Goal: Task Accomplishment & Management: Use online tool/utility

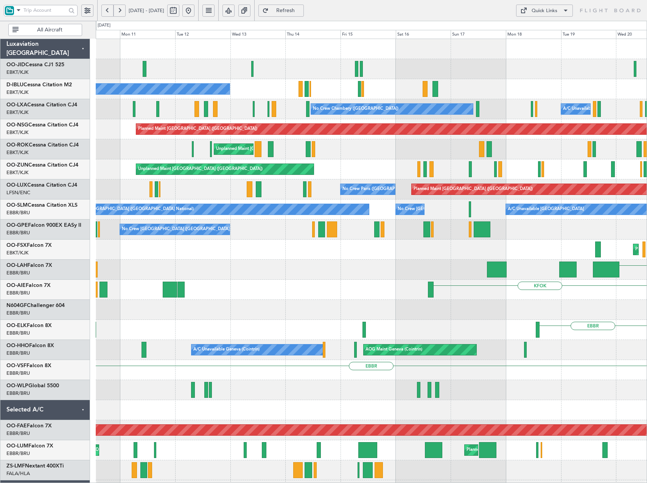
click at [647, 167] on html "[DATE] - [DATE] Refresh Quick Links All Aircraft Planned Maint [GEOGRAPHIC_DATA…" at bounding box center [323, 241] width 647 height 483
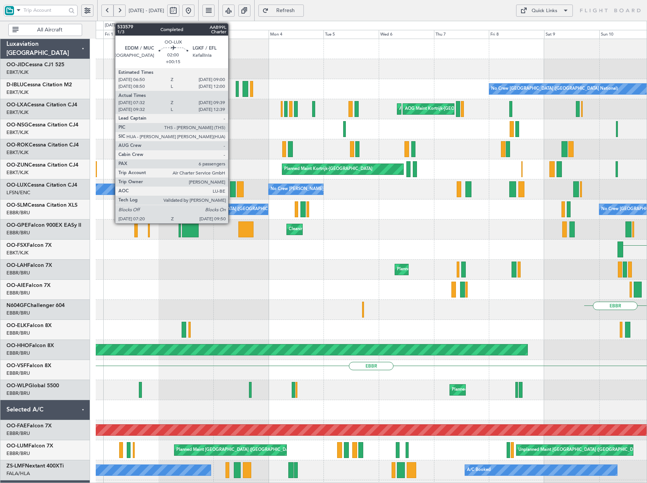
click at [232, 188] on div at bounding box center [233, 189] width 6 height 16
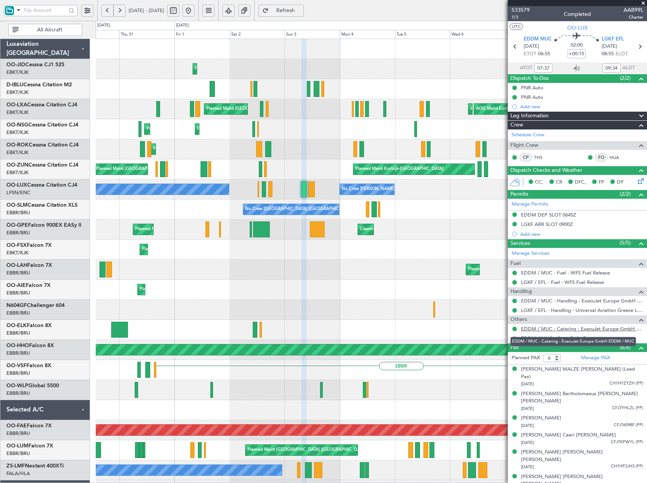
click at [591, 328] on link "EDDM / MUC - Catering - ExecuJet Europe GmbH EDDM / MUC" at bounding box center [582, 329] width 122 height 6
click at [195, 10] on button at bounding box center [188, 11] width 12 height 12
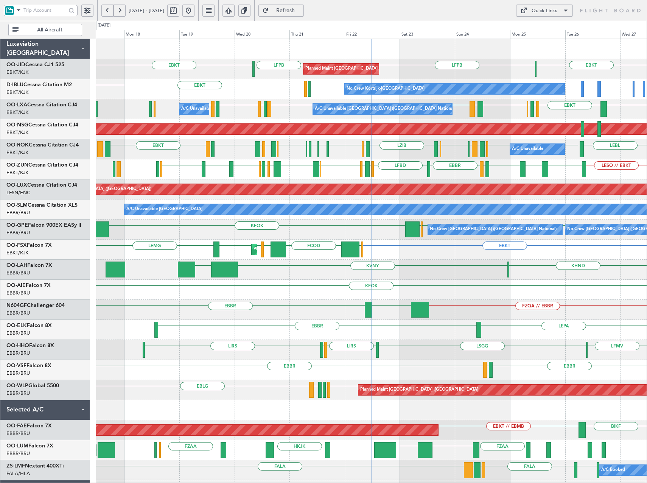
click at [108, 12] on button at bounding box center [107, 11] width 12 height 12
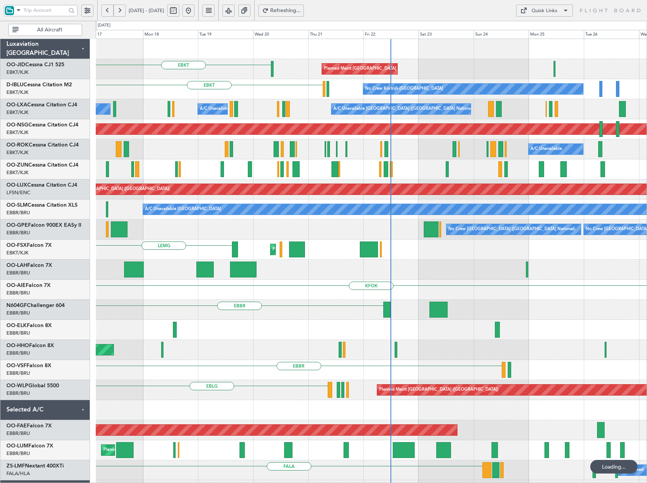
click at [108, 12] on button at bounding box center [107, 11] width 12 height 12
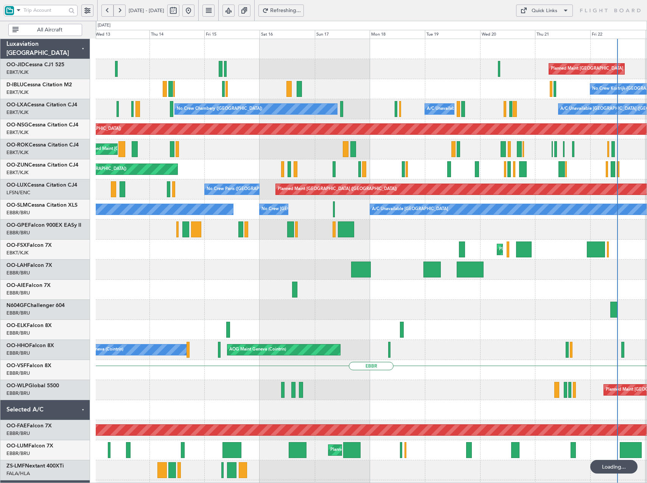
click at [108, 12] on button at bounding box center [107, 11] width 12 height 12
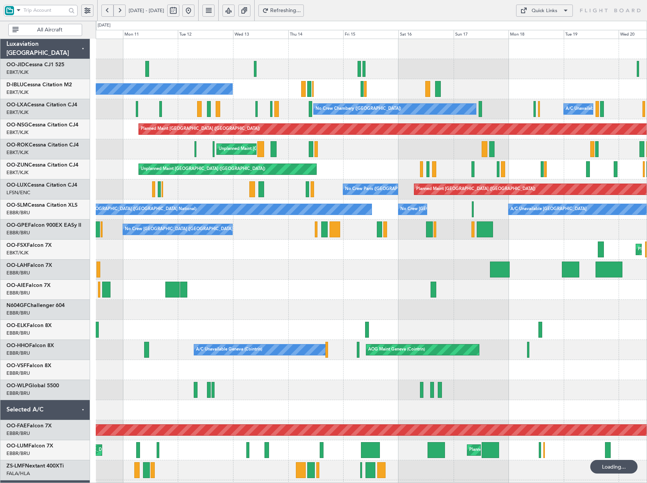
click at [108, 12] on button at bounding box center [107, 11] width 12 height 12
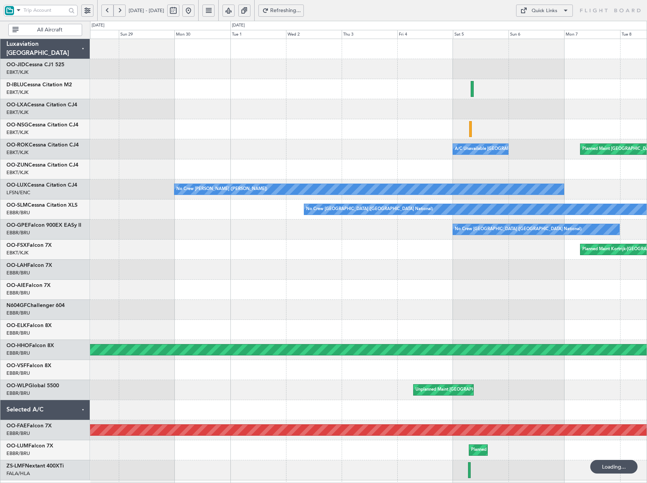
click at [108, 12] on button at bounding box center [107, 11] width 12 height 12
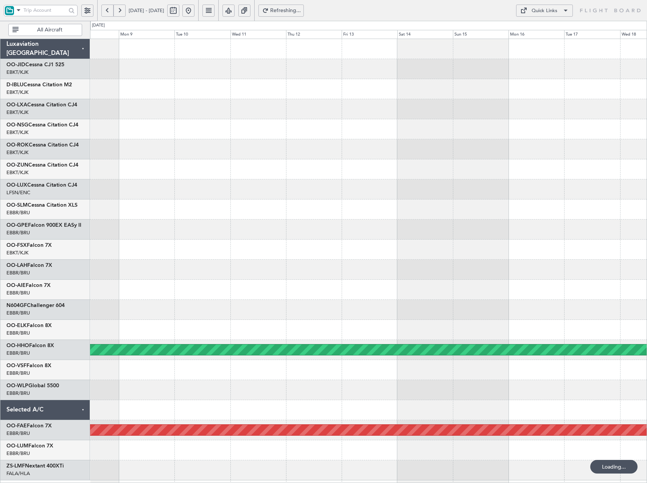
click at [120, 14] on button at bounding box center [120, 11] width 12 height 12
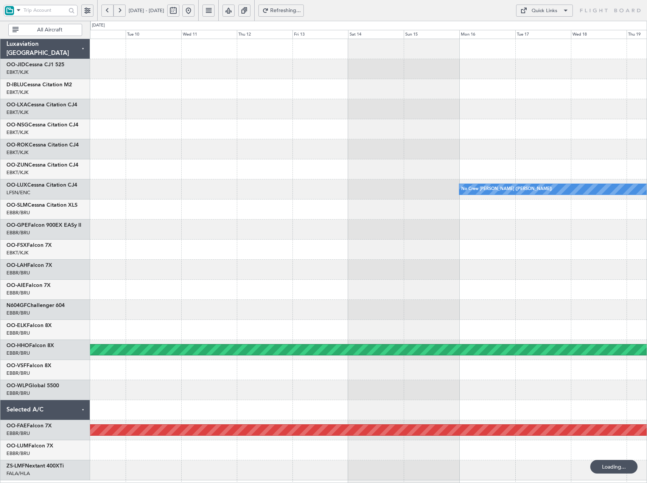
click at [120, 14] on button at bounding box center [120, 11] width 12 height 12
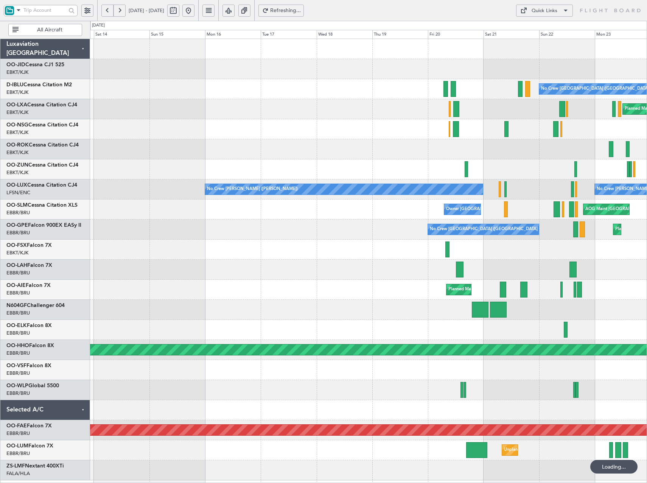
click at [120, 14] on button at bounding box center [120, 11] width 12 height 12
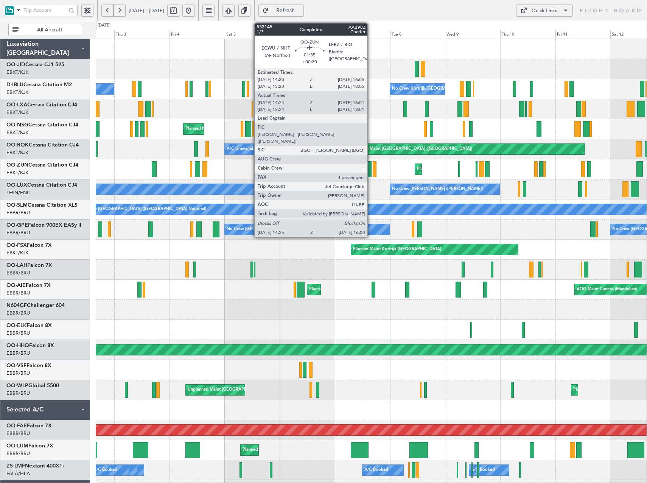
click at [371, 167] on div at bounding box center [370, 169] width 4 height 16
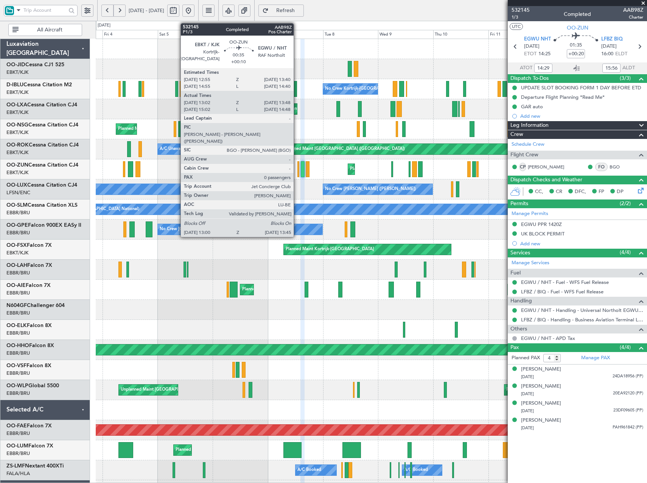
click at [298, 170] on div at bounding box center [299, 169] width 2 height 16
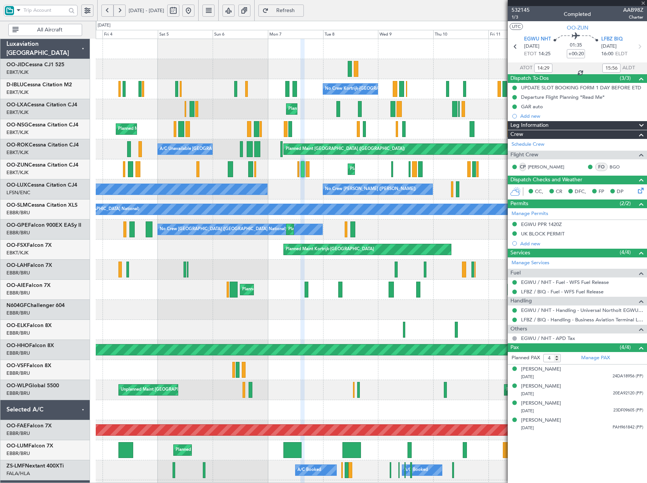
type input "+00:10"
type input "13:07"
type input "13:43"
type input "0"
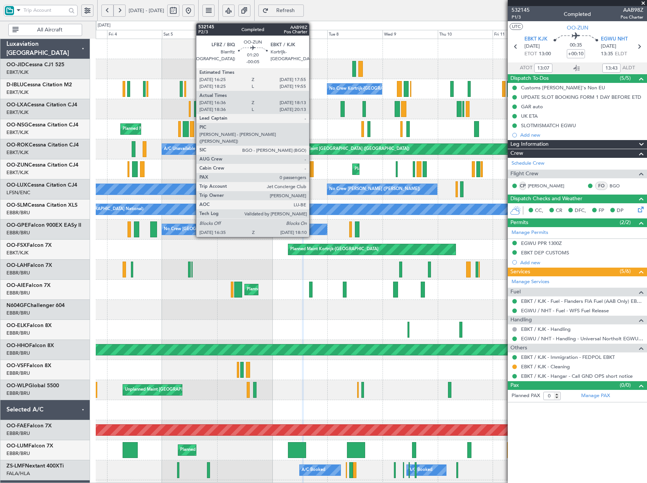
click at [313, 168] on div at bounding box center [312, 169] width 4 height 16
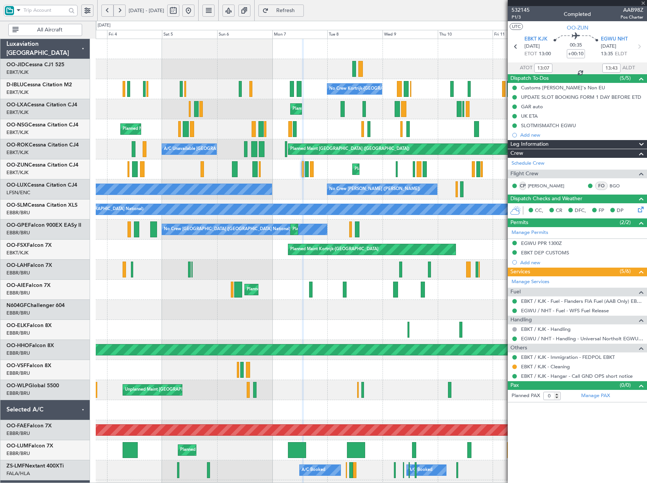
type input "-00:05"
type input "16:41"
type input "18:08"
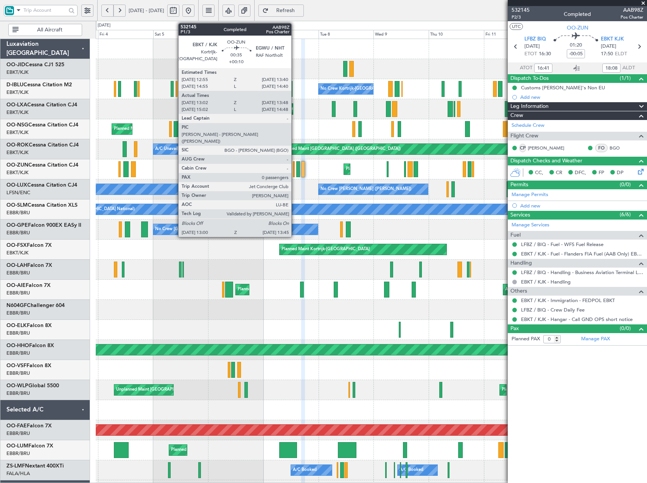
click at [295, 172] on div at bounding box center [294, 169] width 2 height 16
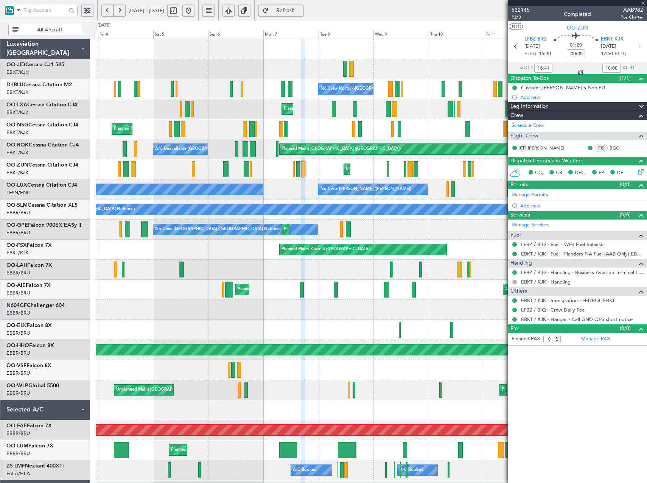
type input "+00:10"
type input "13:07"
type input "13:43"
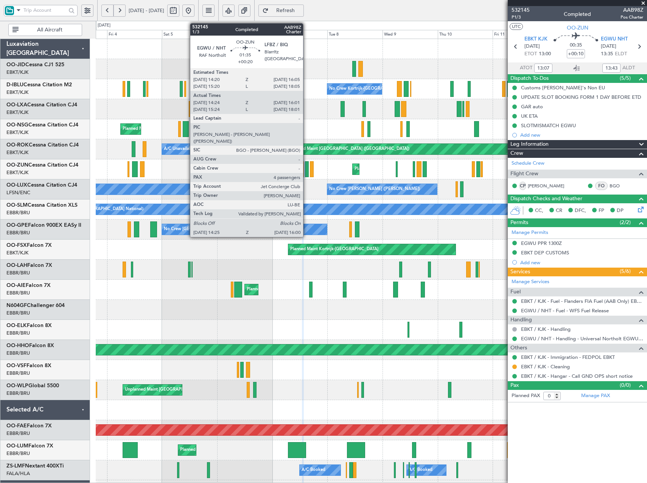
click at [307, 171] on div at bounding box center [307, 169] width 4 height 16
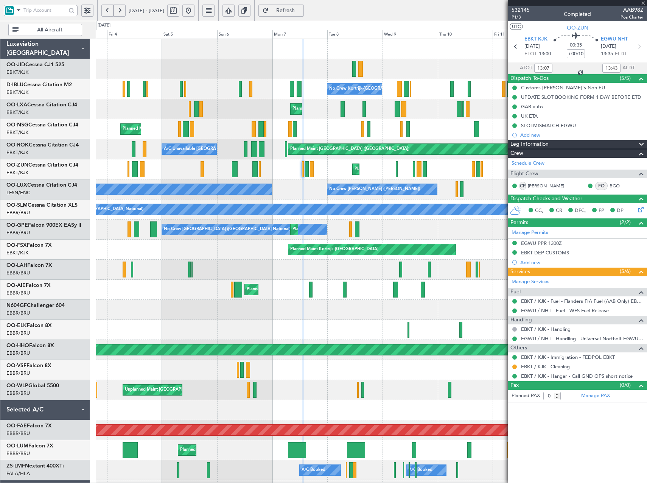
type input "+00:20"
type input "14:29"
type input "15:56"
type input "4"
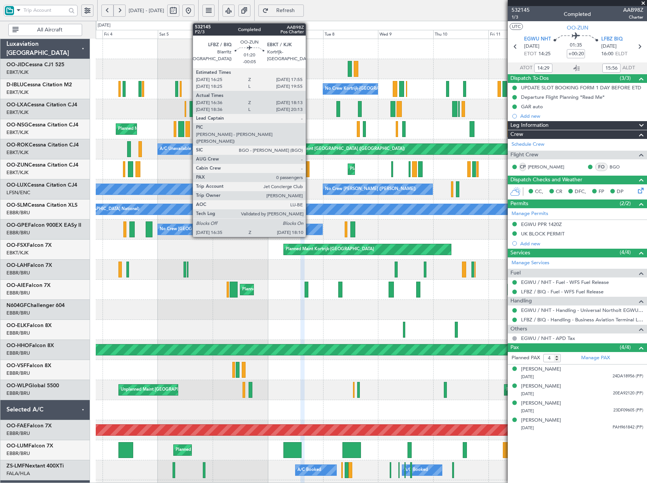
click at [309, 174] on div at bounding box center [308, 169] width 4 height 16
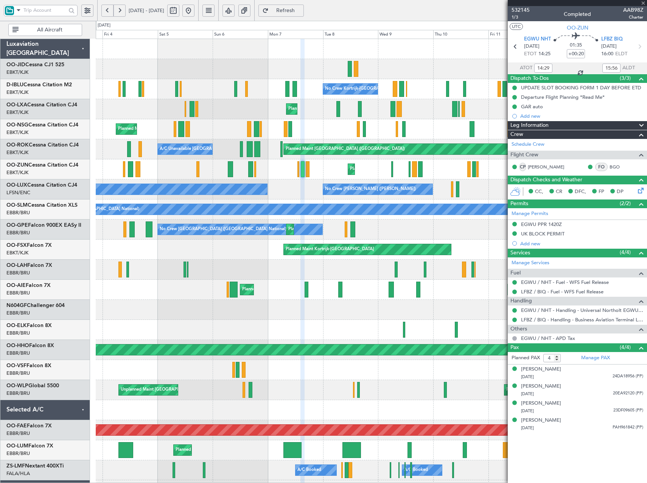
type input "-00:05"
type input "16:41"
type input "18:08"
type input "0"
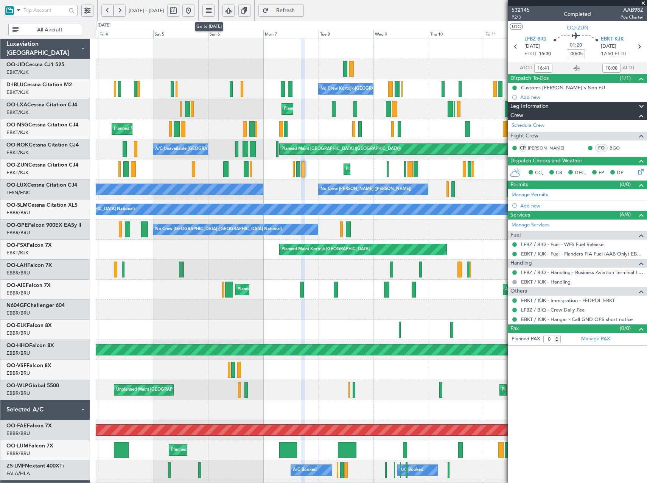
click at [195, 9] on button at bounding box center [188, 11] width 12 height 12
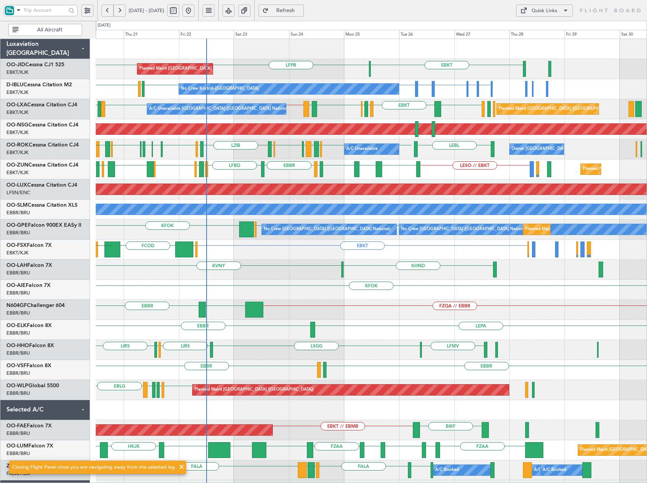
click at [424, 178] on div "LFPB LFPB EBKT Planned Maint [GEOGRAPHIC_DATA] ([GEOGRAPHIC_DATA]) Planned Main…" at bounding box center [371, 279] width 551 height 481
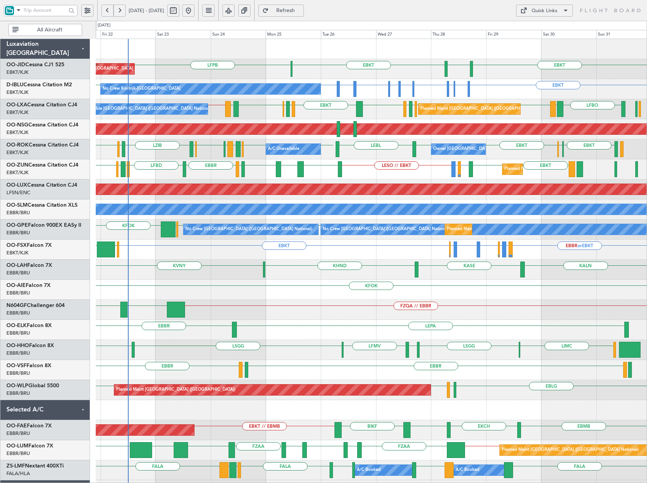
click at [478, 178] on div "LESO LFMD or [GEOGRAPHIC_DATA] LESO // EBKT [GEOGRAPHIC_DATA] LFBD LFMN [GEOGRA…" at bounding box center [371, 169] width 551 height 20
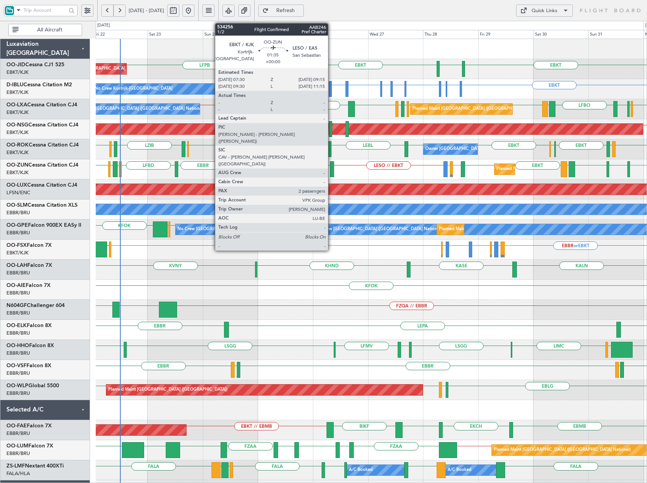
click at [332, 169] on div at bounding box center [332, 169] width 4 height 16
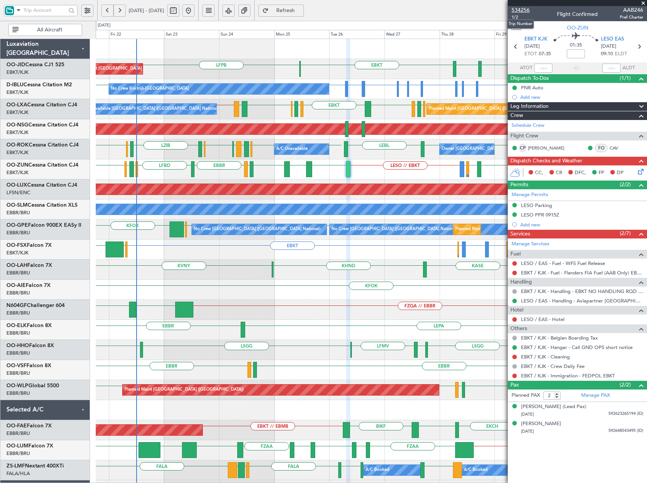
click at [528, 8] on span "534256" at bounding box center [521, 10] width 18 height 8
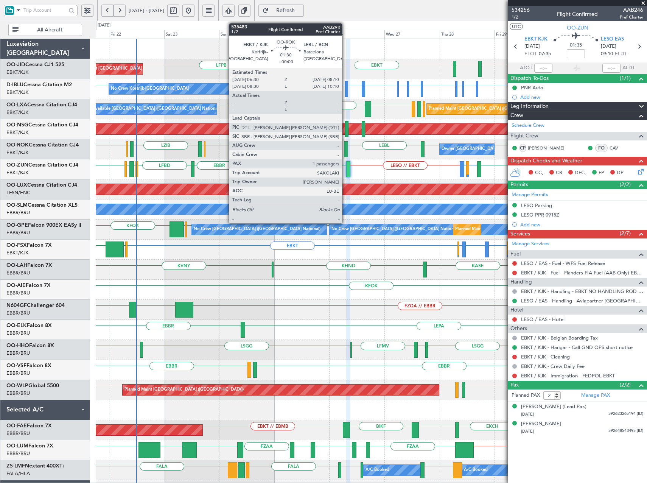
click at [346, 146] on div at bounding box center [346, 149] width 4 height 16
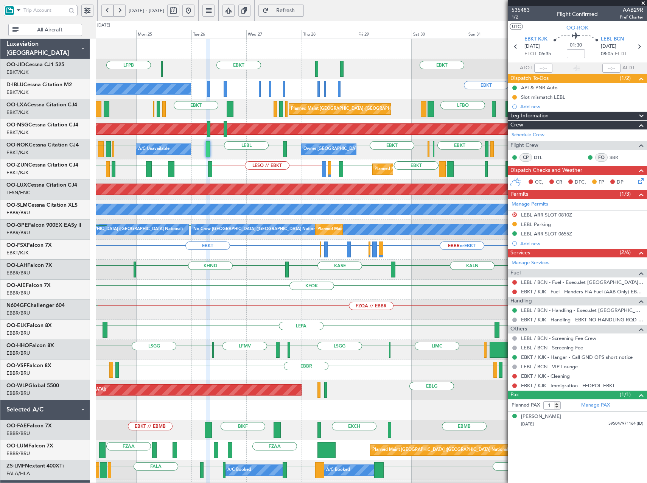
click at [357, 142] on div "LFPB EBKT [GEOGRAPHIC_DATA] EBKT Planned Maint [GEOGRAPHIC_DATA]-[GEOGRAPHIC_DA…" at bounding box center [371, 300] width 551 height 522
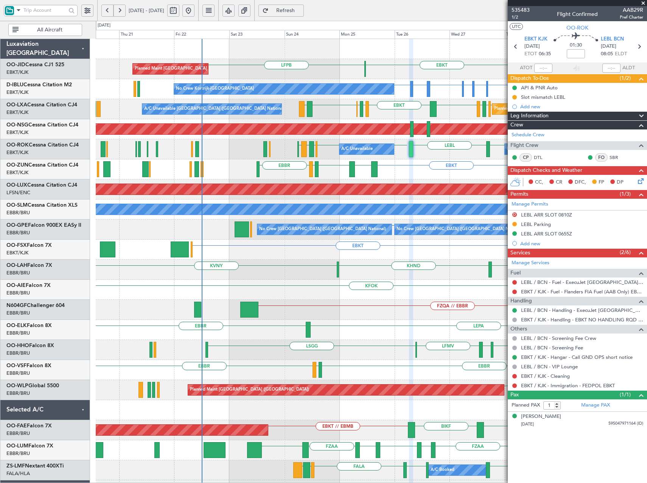
click at [386, 101] on div "EBKT [GEOGRAPHIC_DATA] EBKT LFPB Planned Maint [GEOGRAPHIC_DATA] ([GEOGRAPHIC_D…" at bounding box center [371, 300] width 551 height 522
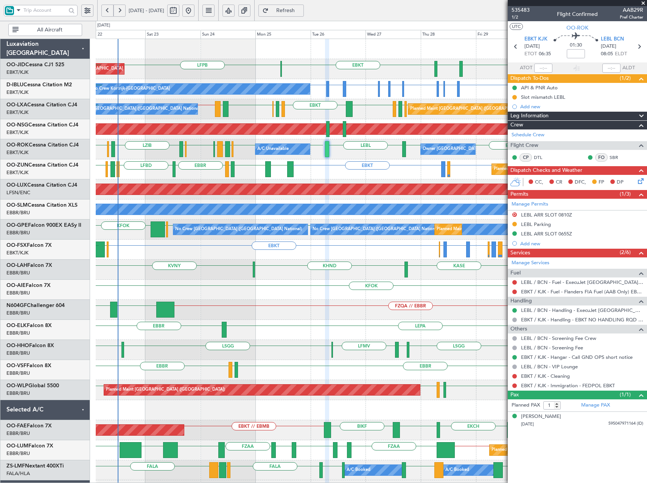
click at [377, 157] on div "Owner [GEOGRAPHIC_DATA]-[GEOGRAPHIC_DATA] A/C Unavailable EBKT EBKT LEBL EBKT E…" at bounding box center [371, 149] width 551 height 20
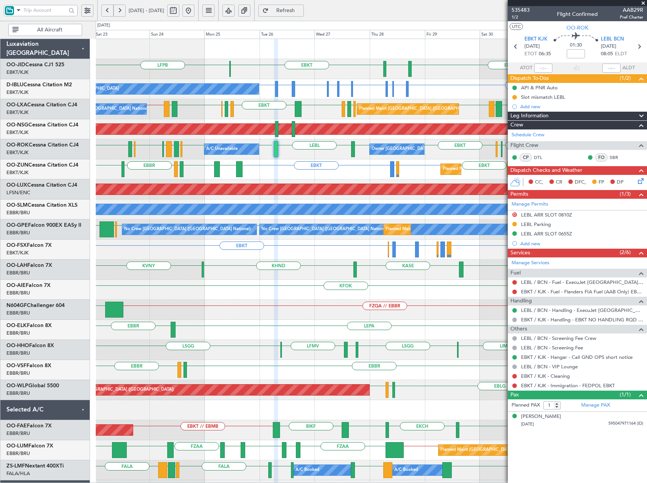
click at [313, 166] on div "Planned Maint Kortrijk-[GEOGRAPHIC_DATA] LESO or EBKT LFMD or EBKT EBKT EBKT LE…" at bounding box center [371, 169] width 551 height 20
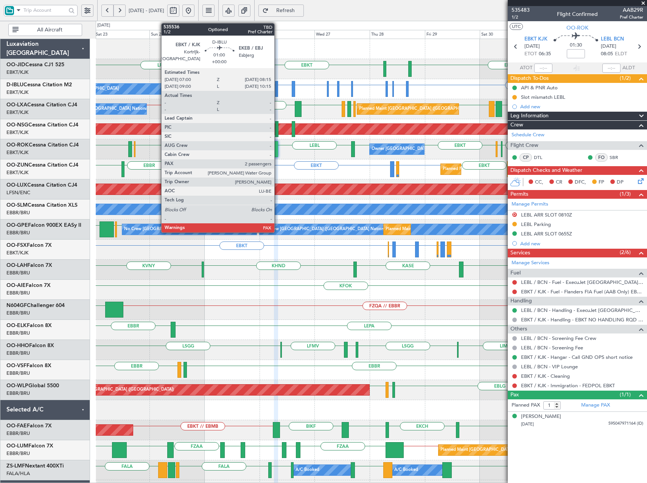
click at [278, 89] on div at bounding box center [276, 89] width 3 height 16
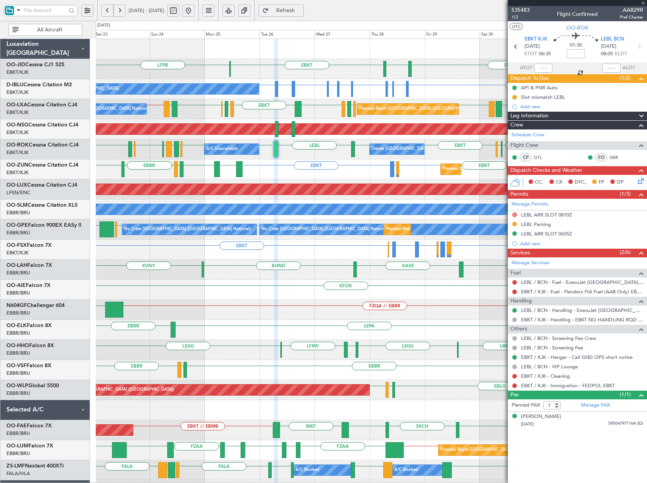
type input "2"
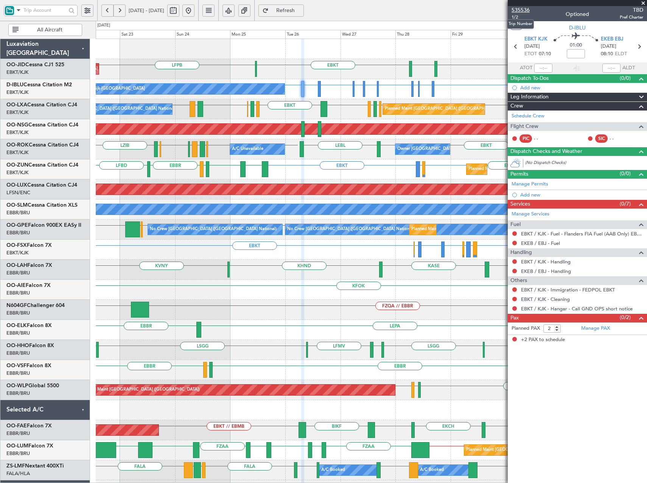
click at [522, 6] on span "535536" at bounding box center [521, 10] width 18 height 8
click at [301, 8] on span "Refresh" at bounding box center [285, 10] width 31 height 5
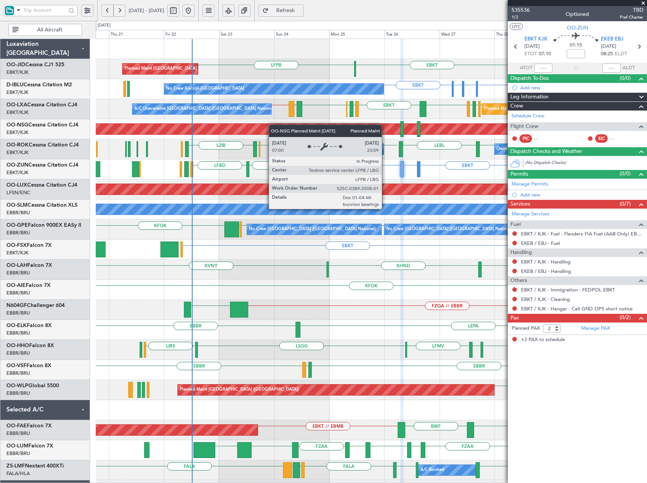
click at [223, 133] on div "EBKT [GEOGRAPHIC_DATA] EBKT LFPB Planned Maint [GEOGRAPHIC_DATA] ([GEOGRAPHIC_D…" at bounding box center [371, 300] width 551 height 522
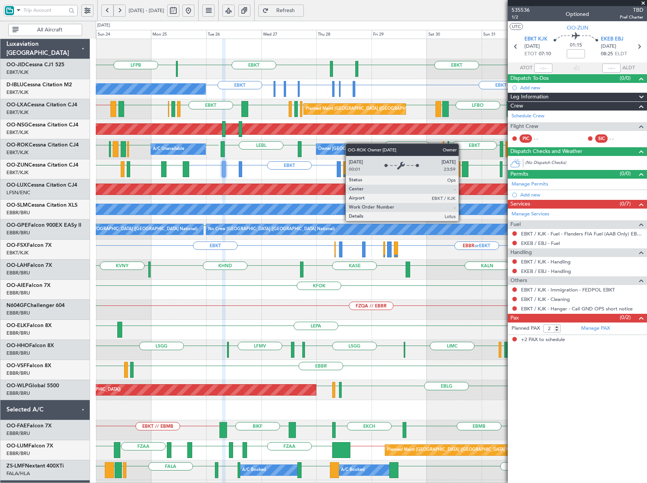
click at [335, 150] on div "Planned Maint Kortrijk-[GEOGRAPHIC_DATA] EBKT [GEOGRAPHIC_DATA] EBKT LFPB EBKT …" at bounding box center [371, 300] width 551 height 522
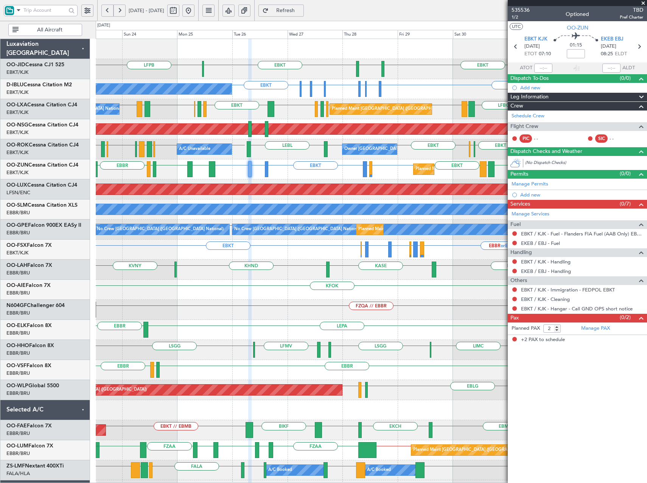
click at [311, 162] on div "Planned Maint Kortrijk-Wevelgem EBKT EBKT EGNT EBKT LFPB Planned Maint Paris (L…" at bounding box center [371, 300] width 551 height 522
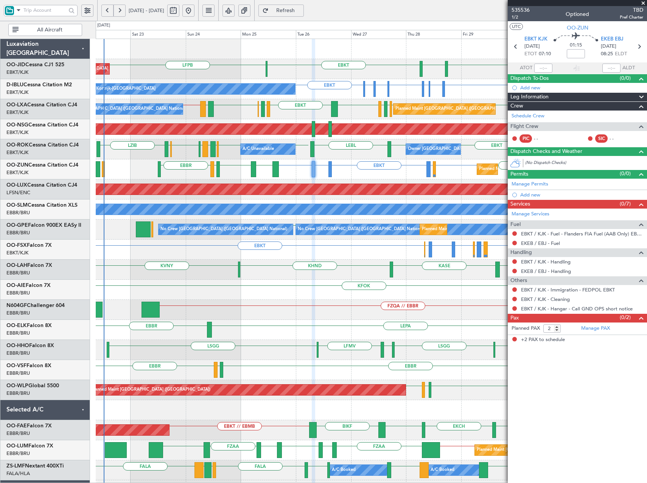
click at [350, 117] on div "Planned Maint Brussels (Brussels National) A/C Unavailable Brussels (Brussels N…" at bounding box center [371, 109] width 551 height 20
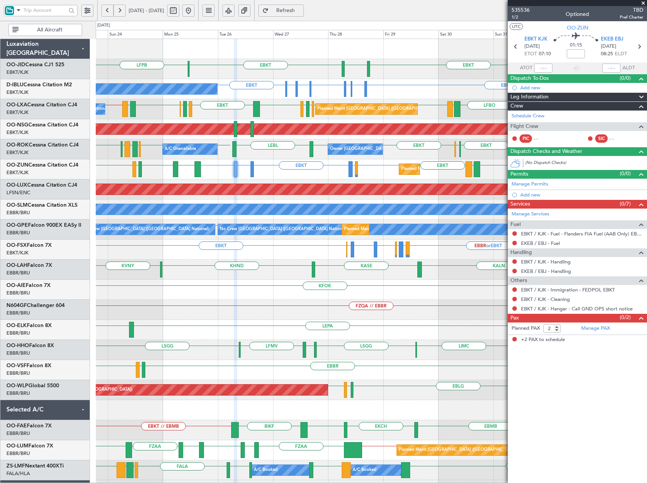
click at [345, 139] on div "Planned Maint Kortrijk-Wevelgem EBKT EGNT EBKT LFPB Planned Maint Paris (Le Bou…" at bounding box center [371, 300] width 551 height 522
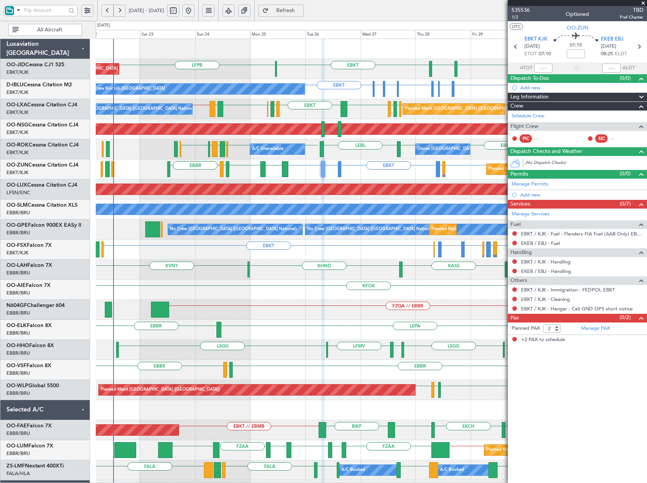
click at [358, 117] on div "Planned Maint Brussels (Brussels National) A/C Unavailable Brussels (Brussels N…" at bounding box center [371, 109] width 551 height 20
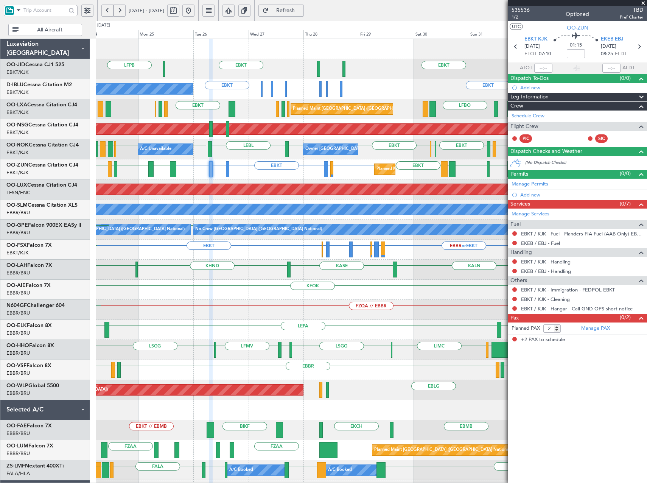
click at [298, 195] on div "EBKT EGNT EBKT LFPB Planned Maint Kortrijk-Wevelgem Planned Maint Paris (Le Bou…" at bounding box center [371, 300] width 551 height 522
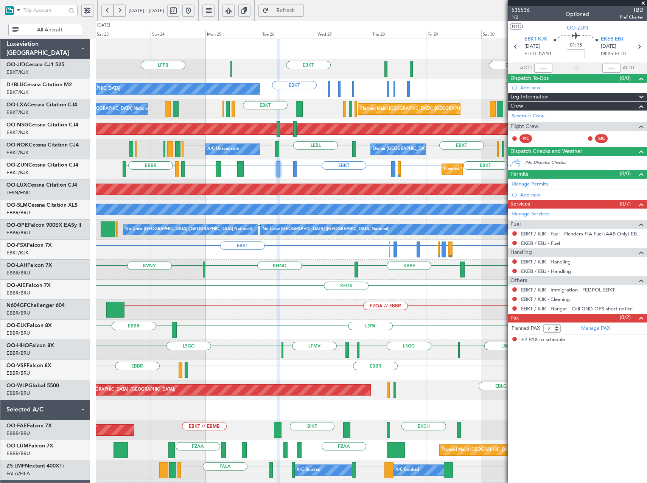
click at [403, 175] on div "Planned Maint Kortrijk-Wevelgem EBKT EGNT EBKT LFPB EBKT Planned Maint Paris (L…" at bounding box center [371, 300] width 551 height 522
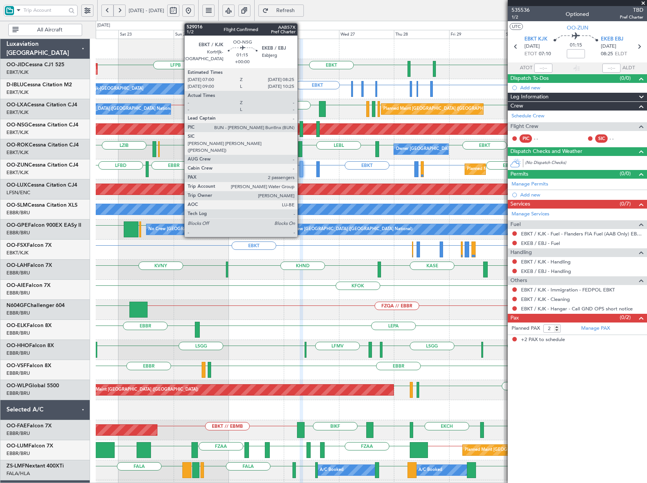
click at [301, 133] on div at bounding box center [301, 129] width 3 height 16
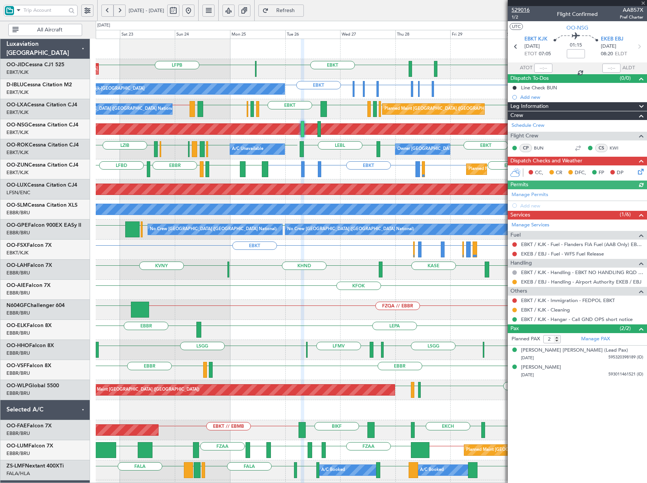
click at [523, 12] on span "529016" at bounding box center [521, 10] width 18 height 8
click at [301, 6] on button "Refresh" at bounding box center [281, 11] width 45 height 12
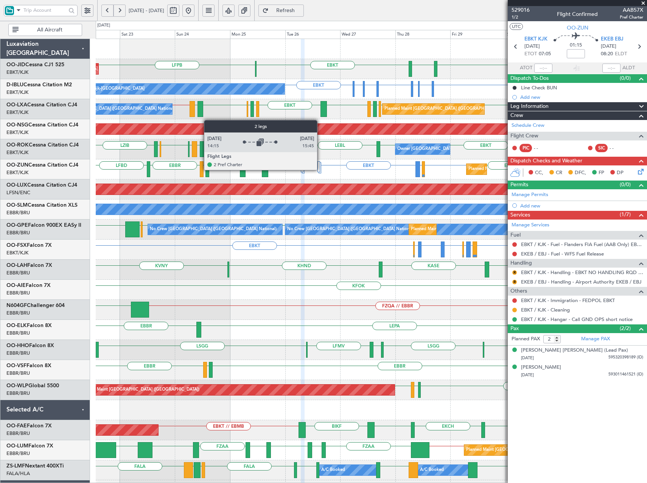
click at [321, 170] on div at bounding box center [320, 167] width 3 height 11
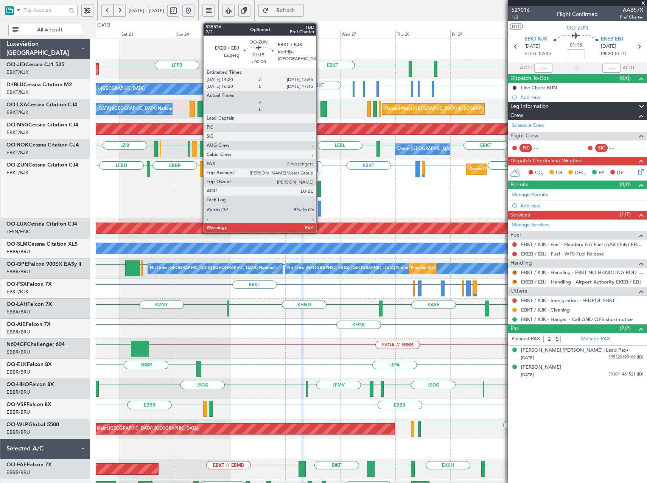
click at [320, 209] on div at bounding box center [319, 209] width 3 height 16
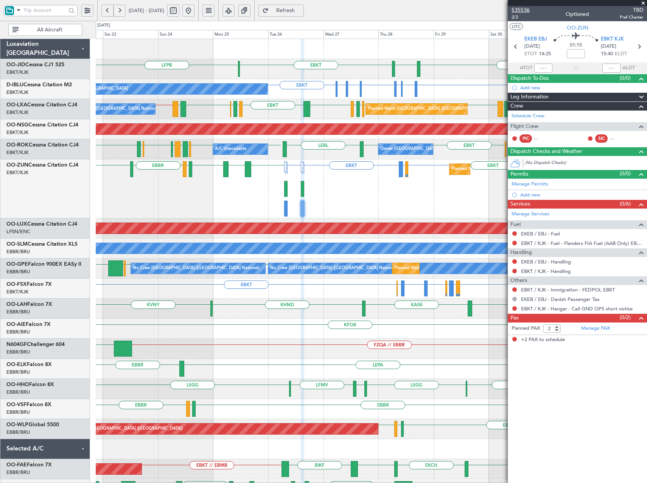
click at [523, 12] on span "535536" at bounding box center [521, 10] width 18 height 8
click at [295, 8] on button "Refresh" at bounding box center [281, 11] width 45 height 12
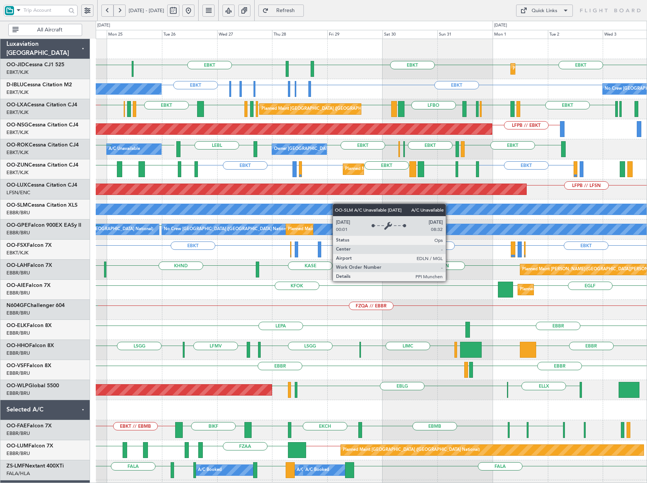
click at [315, 207] on div "A/C Unavailable [GEOGRAPHIC_DATA]" at bounding box center [459, 209] width 1477 height 11
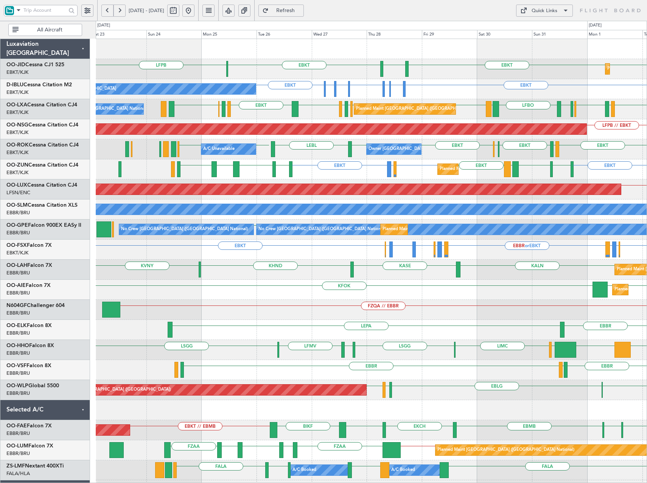
click at [366, 181] on div "LFPB EBKT EBKT EGNT EBKT Planned Maint Kortrijk-Wevelgem Planned Maint Paris (L…" at bounding box center [371, 300] width 551 height 522
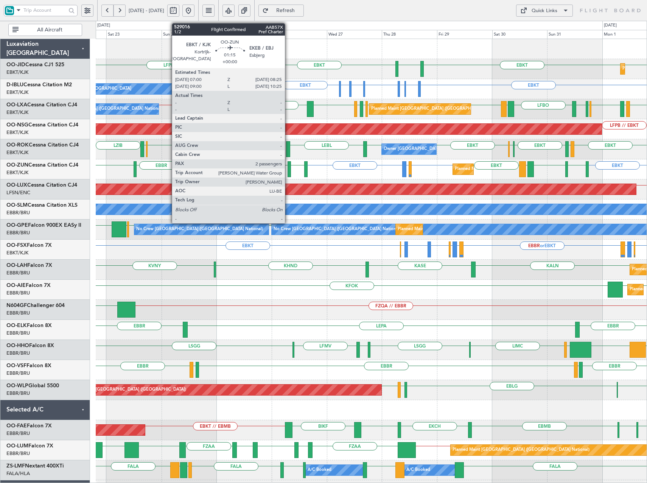
click at [288, 174] on div at bounding box center [289, 169] width 3 height 16
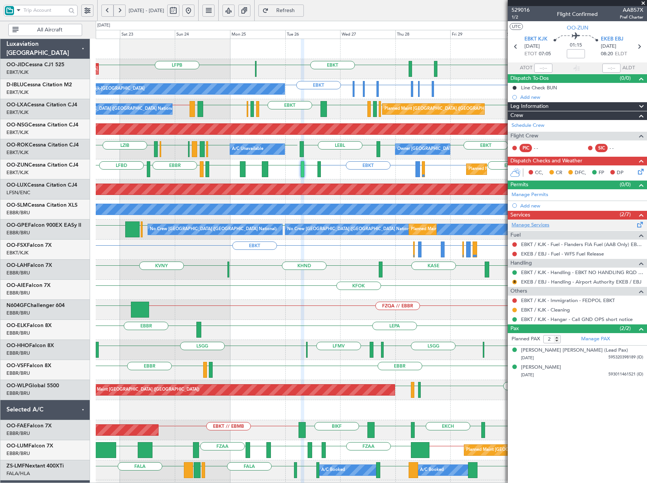
click at [533, 225] on link "Manage Services" at bounding box center [531, 225] width 38 height 8
click at [44, 169] on div "Planned Maint Kortrijk-Wevelgem LFPB EBKT EBKT EGNT EBKT Planned Maint Paris (L…" at bounding box center [323, 252] width 647 height 462
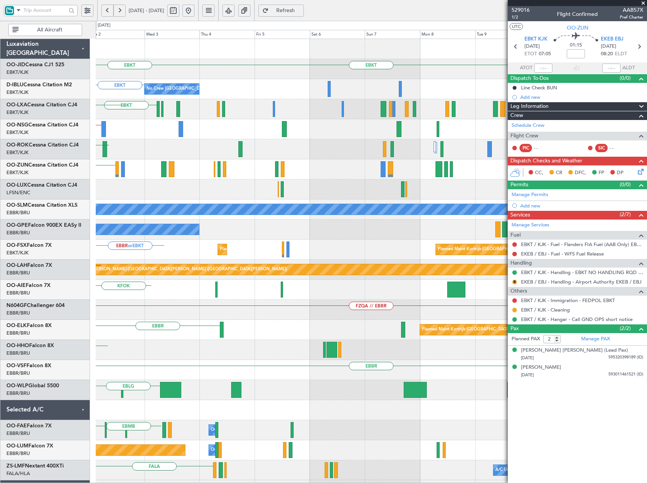
click at [154, 165] on div "EBKT EGGD EBKT LICA" at bounding box center [371, 169] width 551 height 20
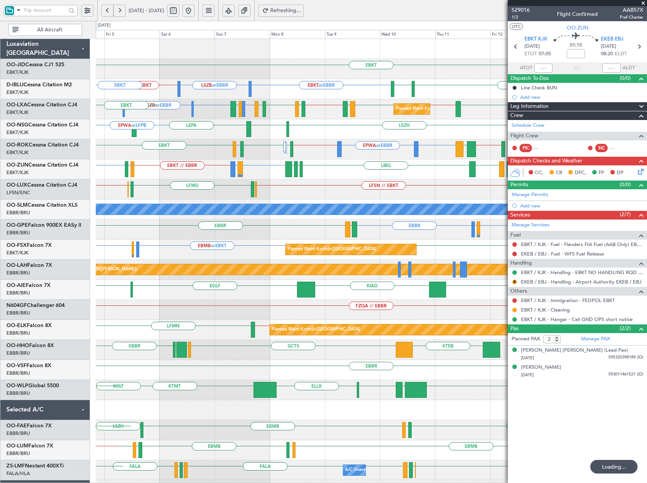
click at [179, 196] on div "LFSN // EBKT LFPB // LFSN ELLX LFMD ELLX" at bounding box center [371, 189] width 551 height 20
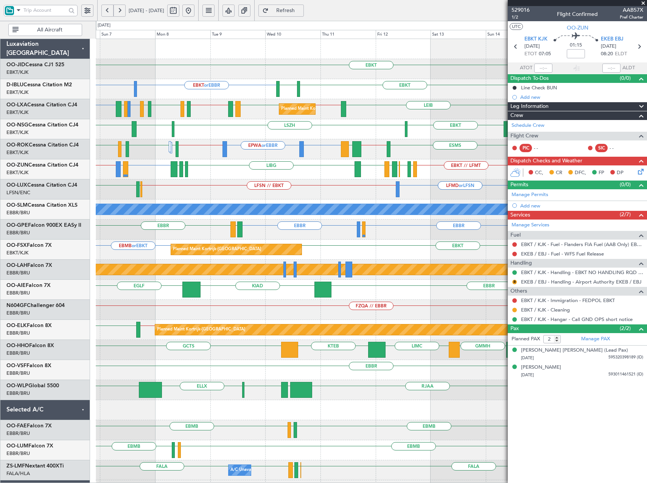
click at [645, 2] on span at bounding box center [644, 3] width 8 height 7
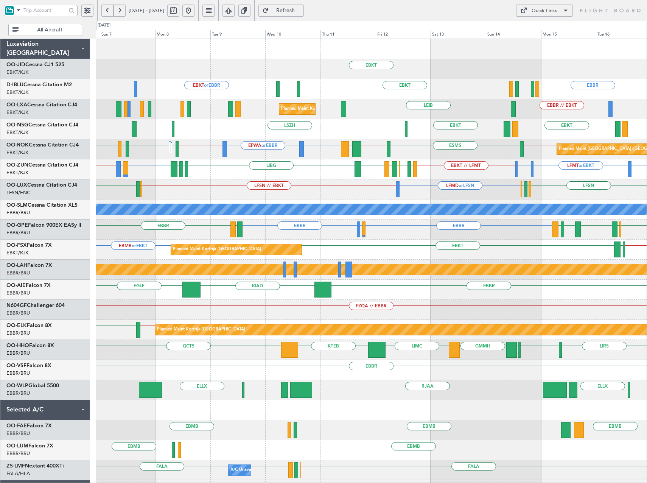
type input "0"
click at [301, 12] on span "Refresh" at bounding box center [285, 10] width 31 height 5
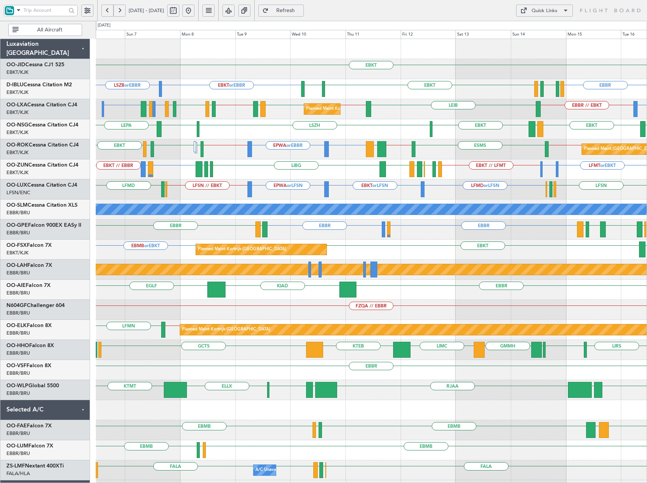
click at [223, 189] on div "LFMD or LFSN EBKT or LFSN EPWA or LFSN LFSN // EBKT LFSN LFMN LFPB ELLX LFMD" at bounding box center [371, 189] width 551 height 20
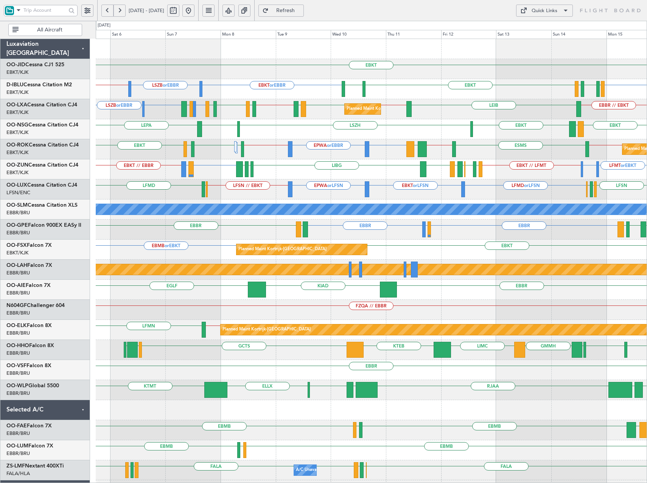
click at [232, 193] on div "LFMD or LFSN EBKT or LFSN EPWA or LFSN LFSN // EBKT LFSN LFMN LFPB ELLX LFMD" at bounding box center [371, 189] width 551 height 20
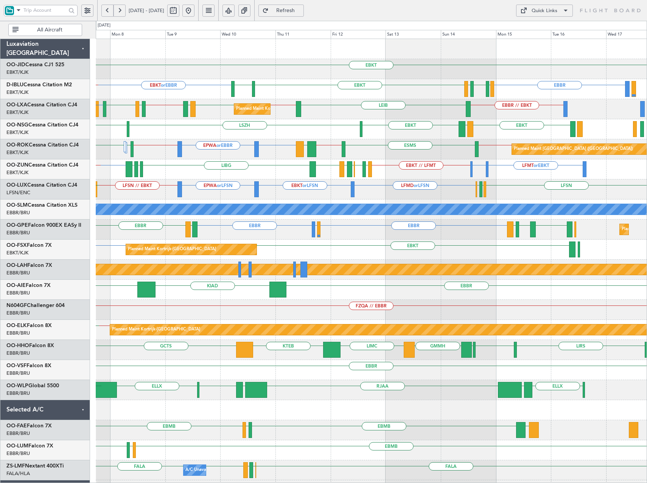
click at [403, 193] on div "LFMD or LFSN EBKT or LFSN EPWA or LFSN LFSN // EBKT LFSN LFMN LFPB ELLX LFMD" at bounding box center [371, 189] width 551 height 20
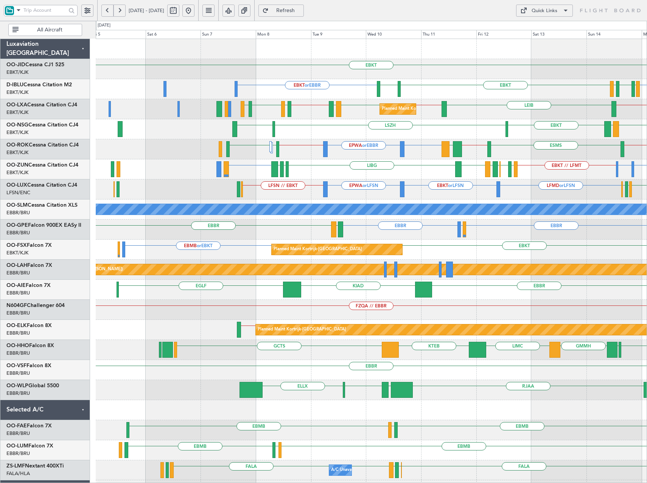
click at [372, 202] on div "EBKT EBBR EBKT or EBBR LFMT LFSN LFMT EBKT LSZH No Crew Brussels (Brussels Nati…" at bounding box center [371, 279] width 551 height 481
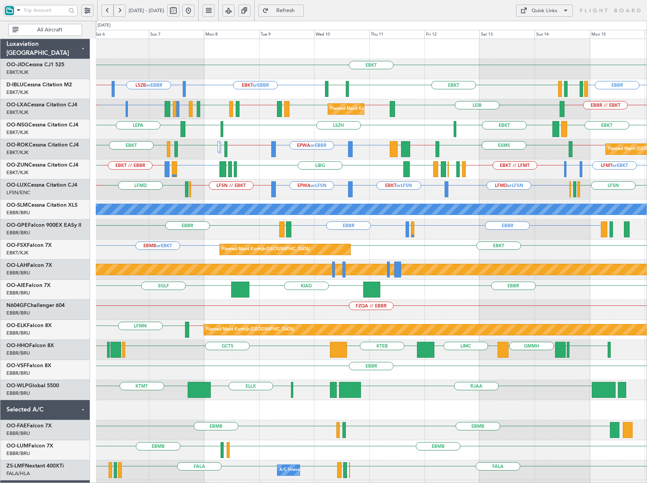
click at [408, 199] on div "LFMD or LFSN EBKT or LFSN EPWA or LFSN LFSN // EBKT LFSN LFMN LFPB ELLX LFMD EL…" at bounding box center [371, 189] width 551 height 20
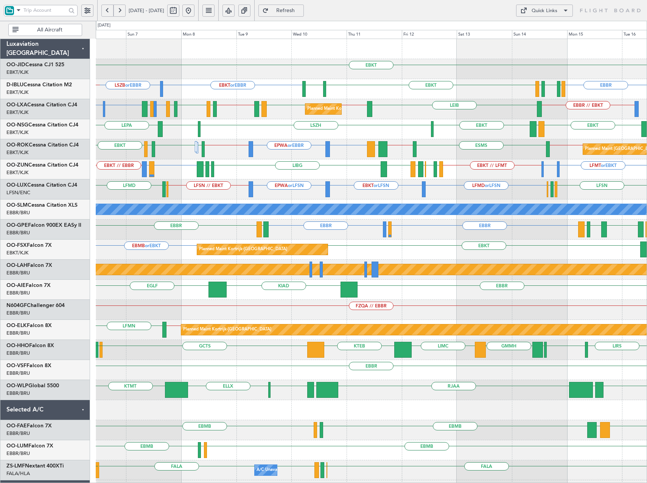
click at [505, 224] on div "EBKT EBBR EBKT or EBBR LFMT LFSN LFMT EBKT LSZH LSZB or EBBR EBBR // EBKT No Cr…" at bounding box center [371, 279] width 551 height 481
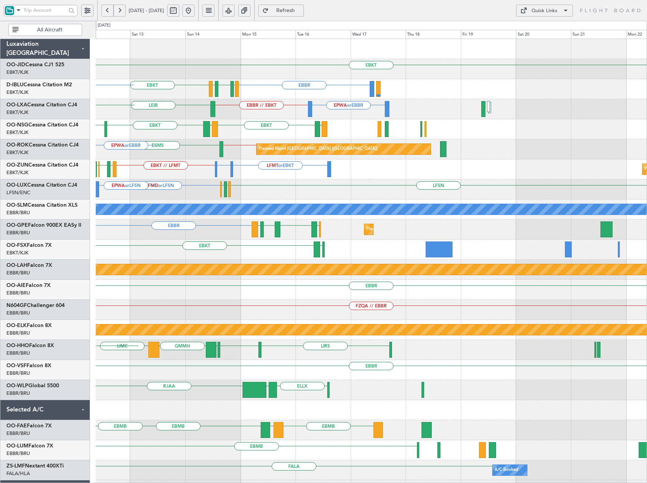
click at [228, 201] on div "A/C Unavailable [GEOGRAPHIC_DATA]" at bounding box center [371, 209] width 551 height 20
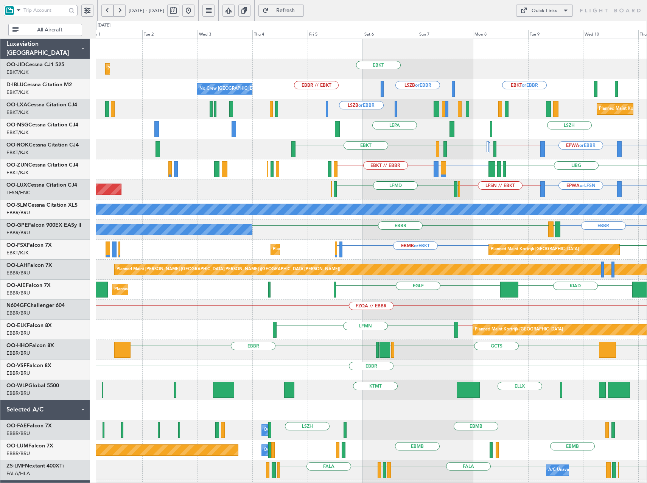
click at [400, 131] on div "EBKT Planned Maint Kortrijk-Wevelgem EBKT or EBBR LSZB or EBBR EBBR // EBKT EBK…" at bounding box center [371, 279] width 551 height 481
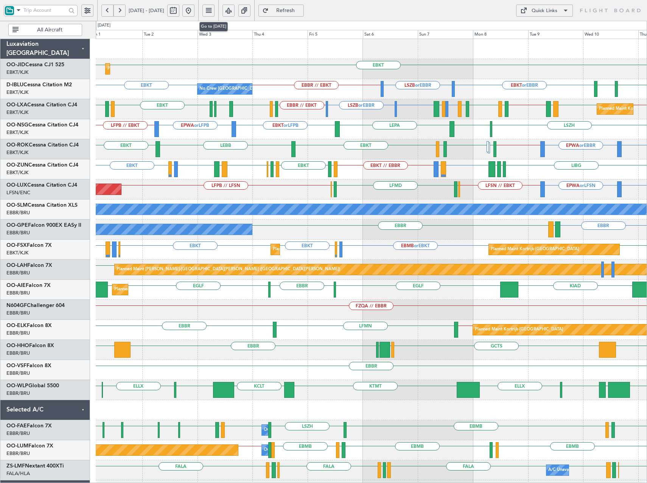
click at [195, 9] on button at bounding box center [188, 11] width 12 height 12
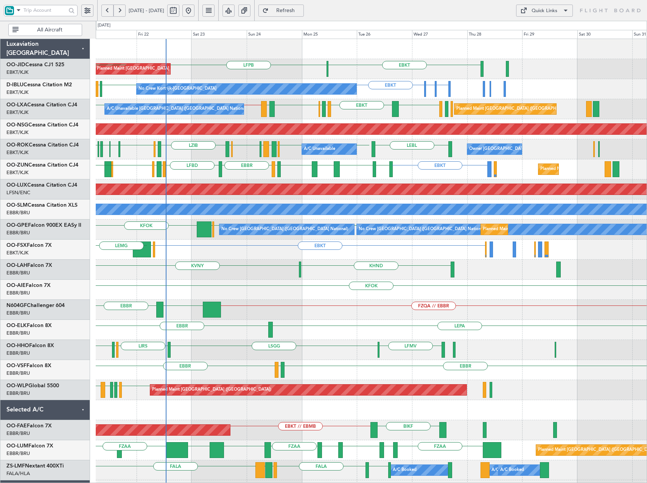
click at [244, 173] on div "EBKT EBBR LFBD LFMN EGFF EBKT EGKB LPCS EKEB EBKT LEBZ EBKT LOWS Planned Maint …" at bounding box center [371, 169] width 551 height 20
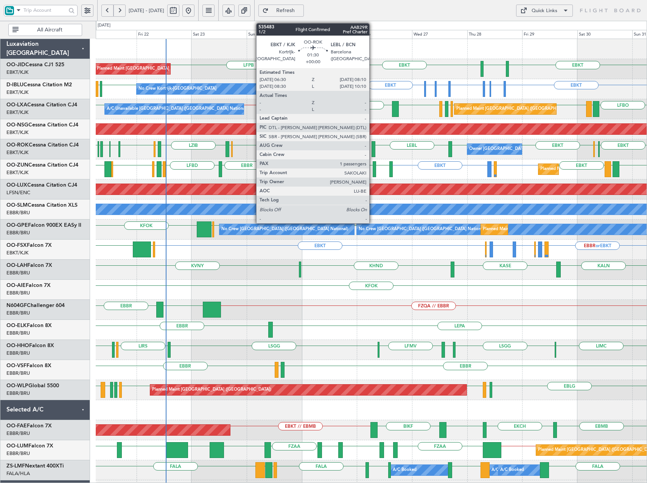
click at [373, 150] on div at bounding box center [374, 149] width 4 height 16
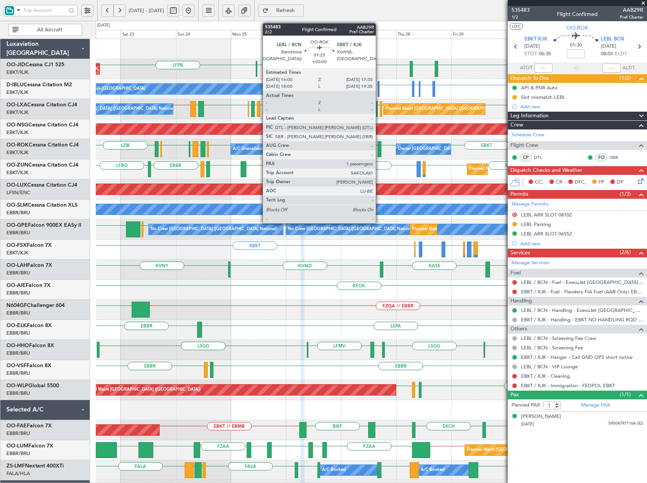
click at [379, 153] on div at bounding box center [380, 149] width 4 height 16
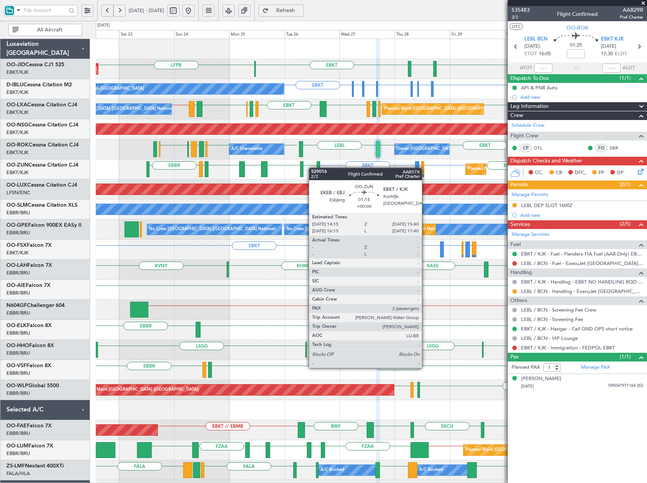
click at [315, 168] on div "Planned Maint Kortrijk-Wevelgem LFPB EBKT EBKT EGNT EBKT Planned Maint Paris (L…" at bounding box center [371, 300] width 551 height 522
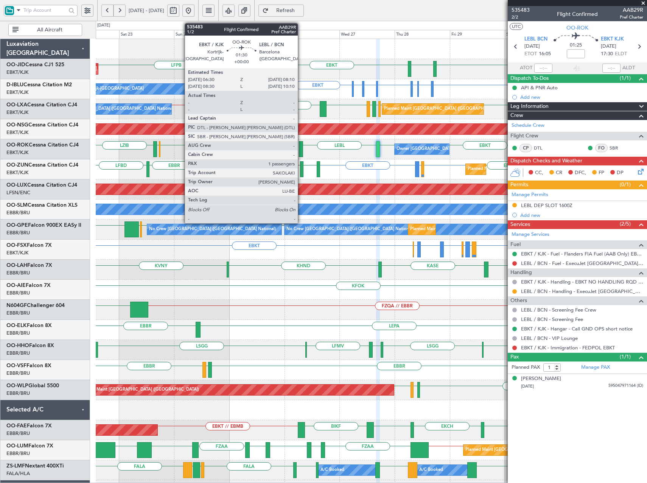
click at [301, 150] on div at bounding box center [301, 149] width 4 height 16
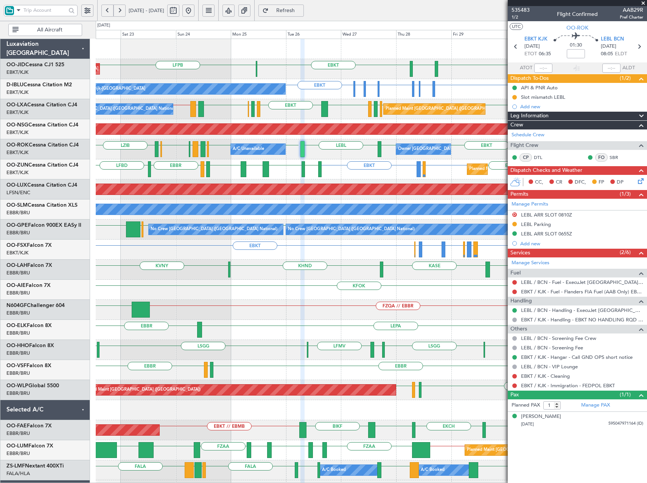
click at [179, 10] on button at bounding box center [173, 11] width 12 height 12
select select "8"
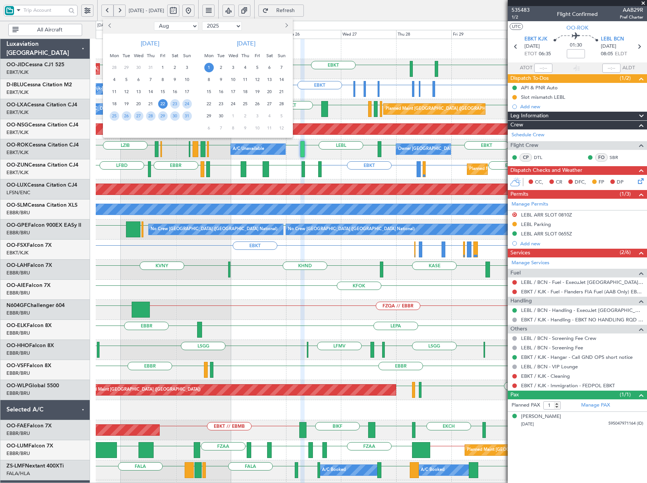
drag, startPoint x: 210, startPoint y: 26, endPoint x: 210, endPoint y: 30, distance: 4.2
click at [210, 26] on select "2015 2016 2017 2018 2019 2020 2021 2022 2023 2024 2025 2026 2027 2028 2029 2030…" at bounding box center [222, 26] width 40 height 9
select select "2026"
click at [202, 22] on select "2015 2016 2017 2018 2019 2020 2021 2022 2023 2024 2025 2026 2027 2028 2029 2030…" at bounding box center [222, 26] width 40 height 9
drag, startPoint x: 181, startPoint y: 28, endPoint x: 178, endPoint y: 31, distance: 4.3
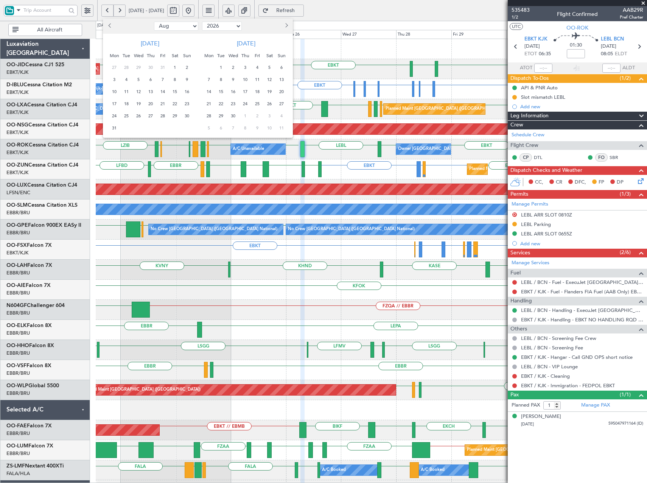
click at [181, 28] on select "Jan Feb Mar Apr May Jun Jul Aug Sep Oct Nov Dec" at bounding box center [176, 26] width 44 height 9
select select "5"
click at [154, 22] on select "Jan Feb Mar Apr May Jun Jul Aug Sep Oct Nov Dec" at bounding box center [176, 26] width 44 height 9
click at [160, 67] on span "1" at bounding box center [162, 67] width 9 height 9
click at [164, 91] on span "15" at bounding box center [162, 91] width 9 height 9
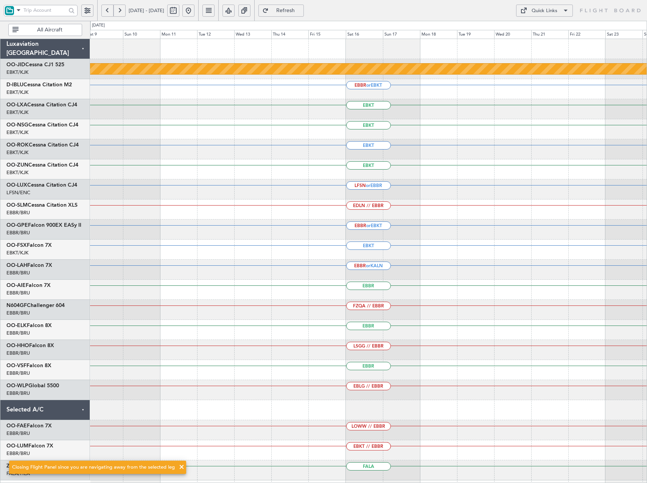
click at [112, 172] on div "null Kortrijk-Wevelgem EBBR or EBKT EBKT EBKT EBKT EBKT LFSN or EBBR EDLN // EB…" at bounding box center [368, 259] width 557 height 441
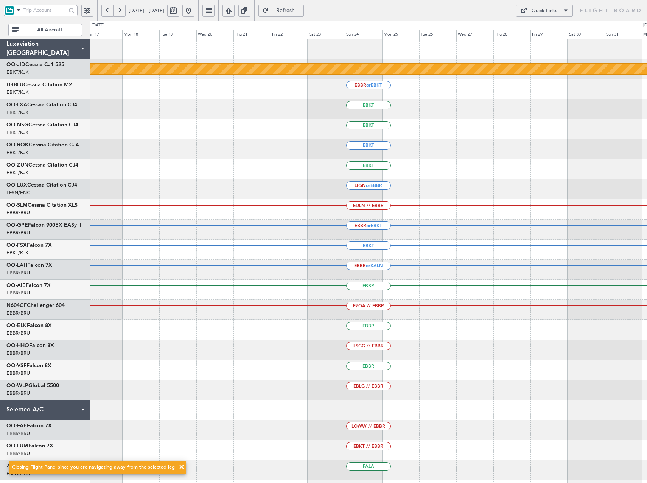
click at [210, 157] on div "EBKT" at bounding box center [368, 149] width 557 height 20
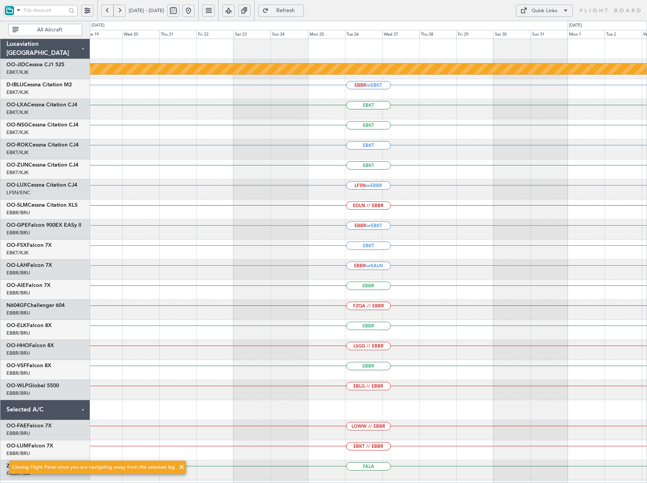
click at [536, 12] on div "Quick Links" at bounding box center [545, 11] width 26 height 8
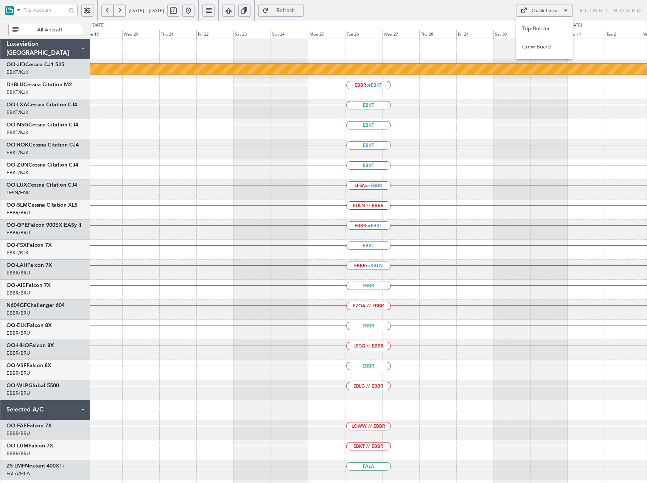
click at [534, 35] on button "Trip Builder" at bounding box center [544, 29] width 57 height 18
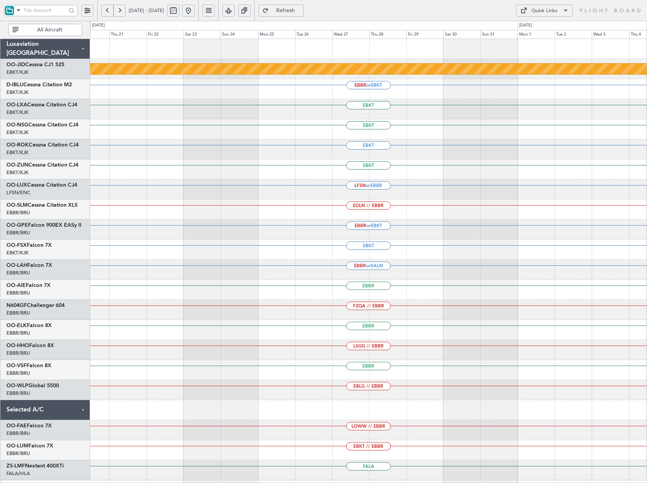
click at [461, 165] on div "null Kortrijk-Wevelgem EBBR or EBKT EBKT EBKT EBKT EBKT LFSN or EBBR EDLN // EB…" at bounding box center [368, 259] width 557 height 441
drag, startPoint x: 215, startPoint y: 9, endPoint x: 232, endPoint y: 21, distance: 21.4
click at [195, 9] on button at bounding box center [188, 11] width 12 height 12
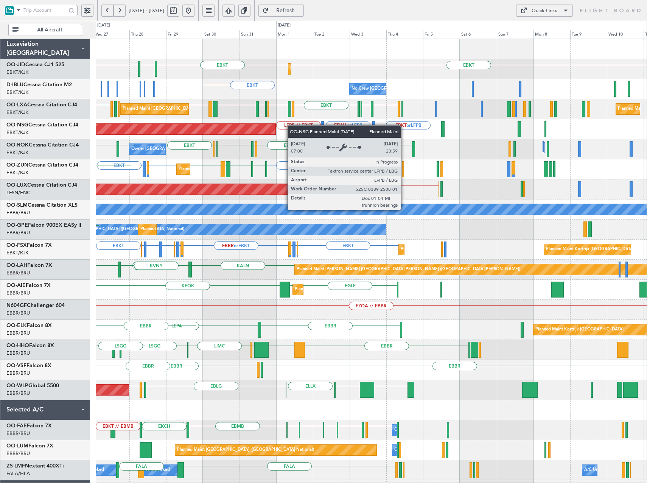
click at [262, 126] on div "EBKT EBKT EGNT EBKT Planned Maint Kortrijk-Wevelgem LFPB EBKT EDVK or EBKT EDDF…" at bounding box center [371, 300] width 551 height 522
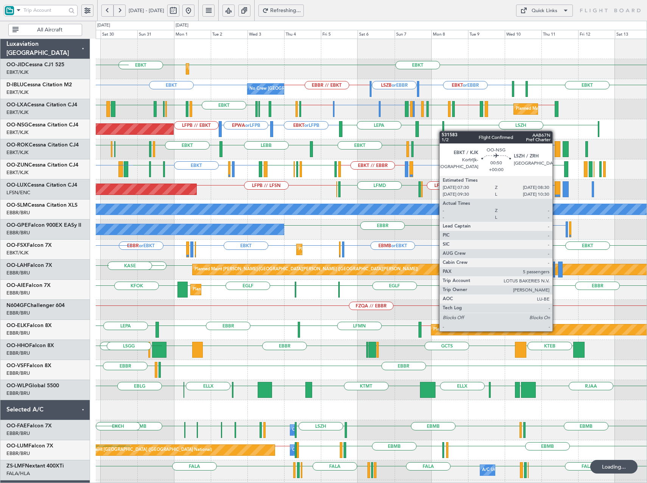
click at [443, 131] on div "Planned Maint Kortrijk-Wevelgem EBKT EBKT EGNT EBKT No Crew Brussels (Brussels …" at bounding box center [371, 300] width 551 height 522
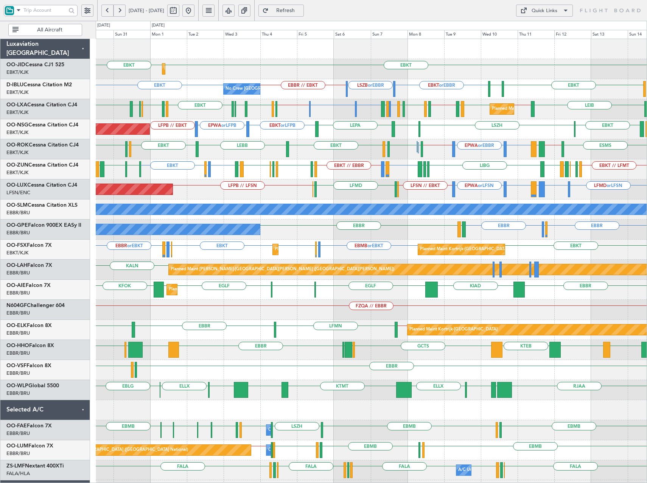
click at [548, 134] on div "EPWA or LFPB LFPB // EBKT EBKT or LFPB EBKT EBKT LEPA LSZH Planned Maint Paris …" at bounding box center [371, 129] width 551 height 20
click at [555, 11] on div "Quick Links" at bounding box center [545, 11] width 26 height 8
click at [547, 26] on button "Trip Builder" at bounding box center [544, 29] width 57 height 18
click at [301, 9] on span "Refresh" at bounding box center [285, 10] width 31 height 5
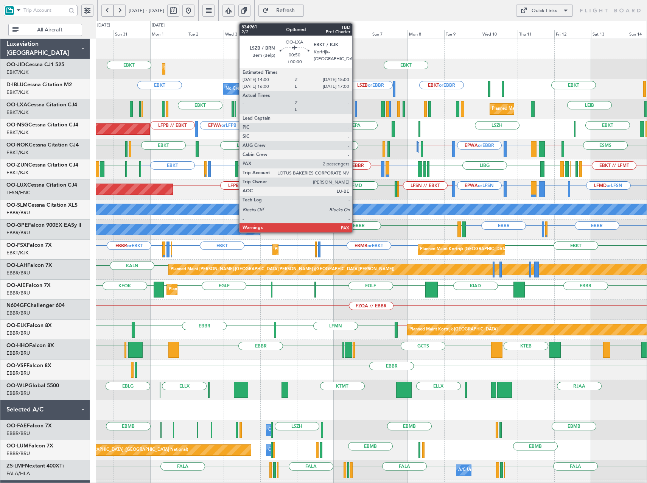
click at [356, 112] on div at bounding box center [356, 109] width 2 height 16
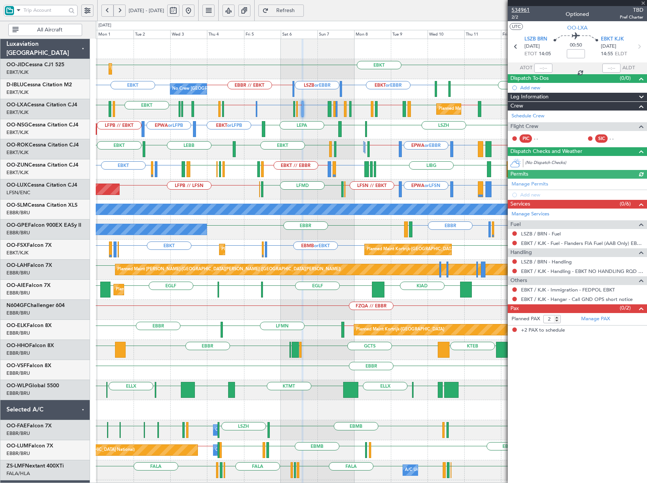
click at [528, 8] on span "534961" at bounding box center [521, 10] width 18 height 8
click at [301, 10] on span "Refresh" at bounding box center [285, 10] width 31 height 5
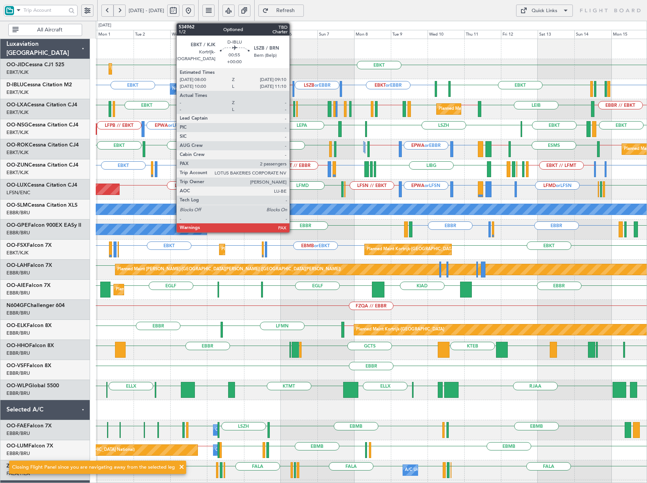
click at [293, 89] on div at bounding box center [294, 89] width 2 height 16
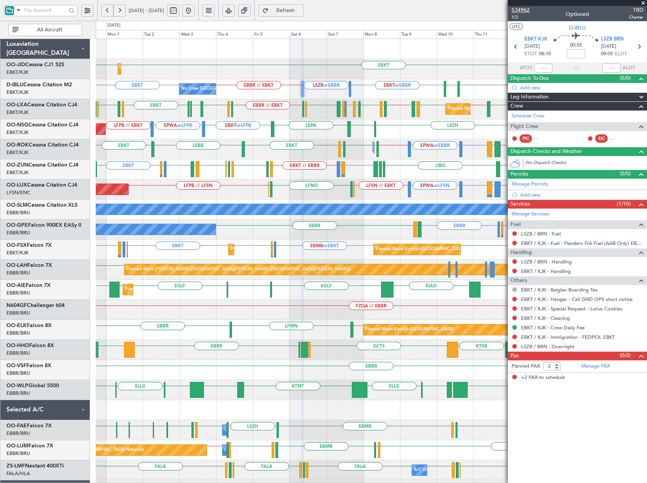
click at [521, 11] on span "534962" at bounding box center [521, 10] width 18 height 8
click at [299, 11] on span "Refresh" at bounding box center [285, 10] width 31 height 5
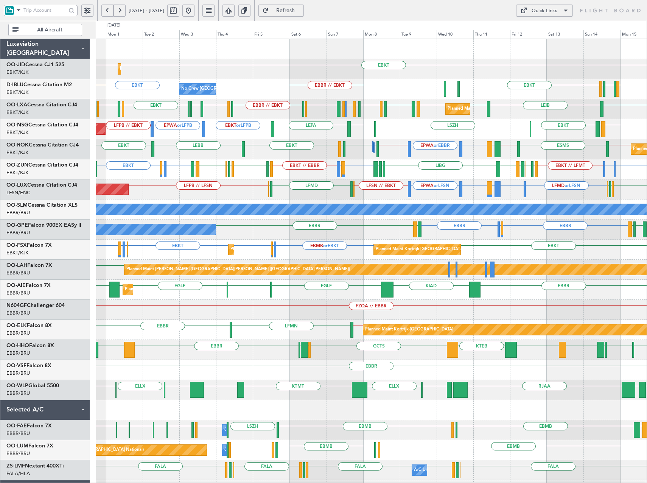
click at [164, 245] on div "EBKT EBBR or EBKT LIRZ or EBKT EBBR or EBKT EBMB or EBKT LSZH or EBKT EBKT EBKT…" at bounding box center [371, 250] width 551 height 20
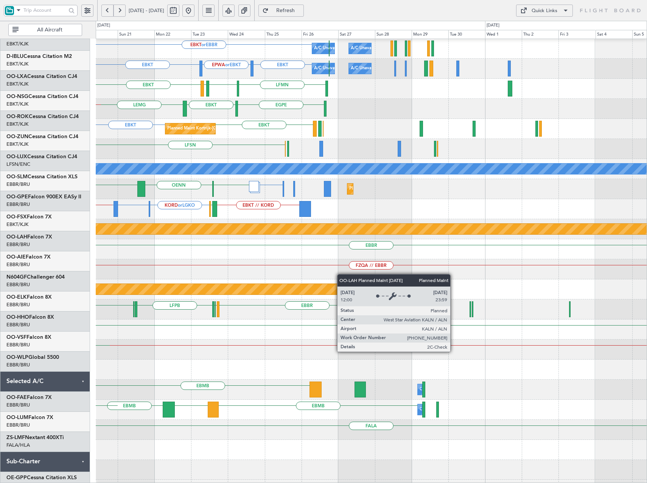
scroll to position [40, 0]
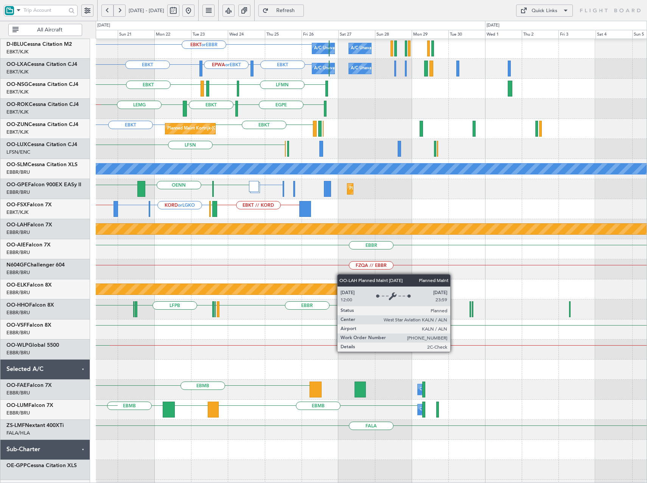
click at [140, 234] on div "Planned Maint [PERSON_NAME]-[GEOGRAPHIC_DATA][PERSON_NAME] ([GEOGRAPHIC_DATA][P…" at bounding box center [371, 229] width 1653 height 11
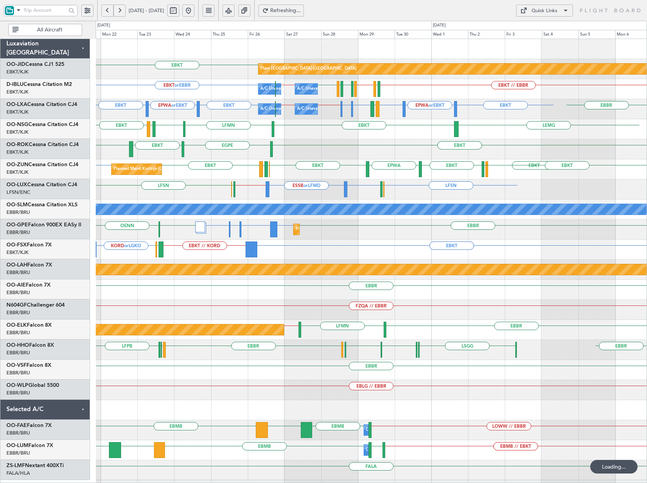
scroll to position [0, 0]
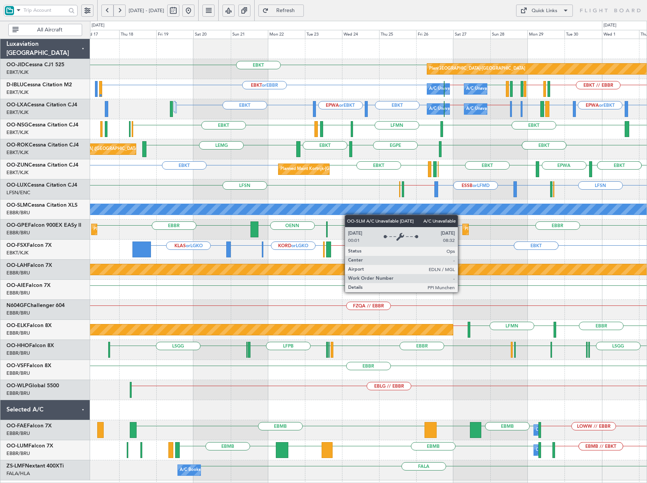
click at [353, 213] on div "null Kortrijk-Wevelgem Planned Maint Kortrijk-Wevelgem EBKT A/C Unavailable Bru…" at bounding box center [368, 259] width 557 height 441
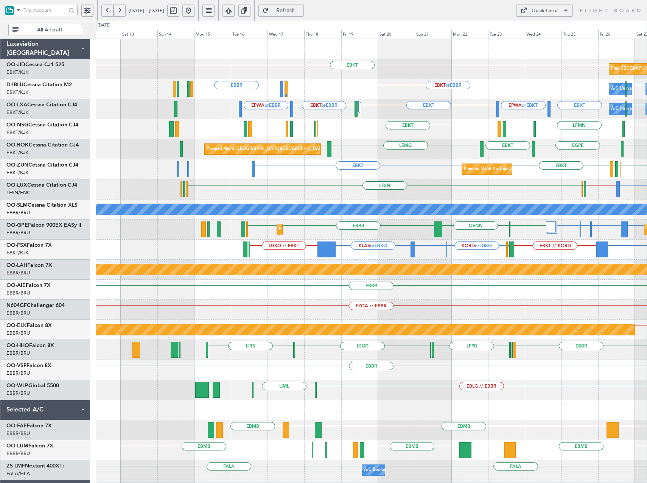
click at [403, 234] on div "Planned Maint Brussels (Brussels National) Planned Maint Brussels (Brussels Nat…" at bounding box center [371, 230] width 551 height 20
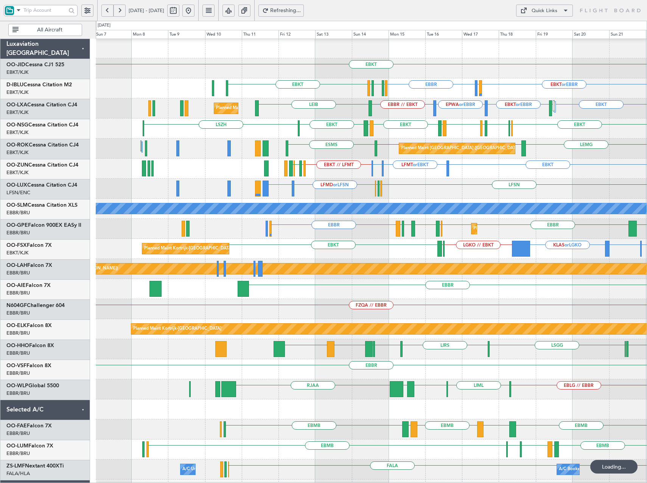
scroll to position [1, 0]
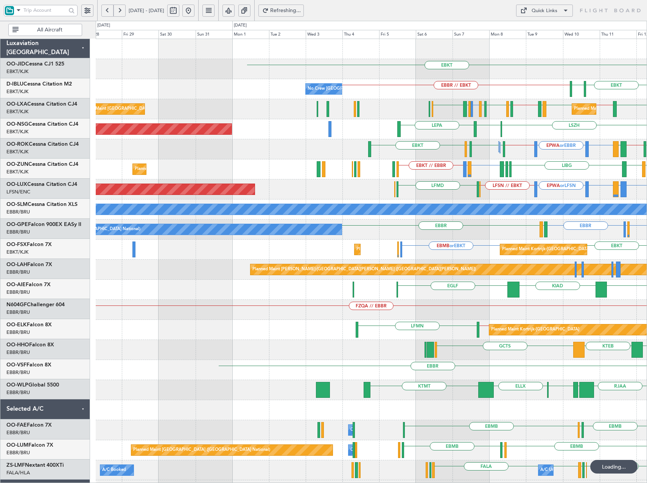
click at [617, 242] on div "EBMB or EBKT EBKT Planned Maint Kortrijk-Wevelgem Planned Maint Kortrijk-Wevelg…" at bounding box center [371, 250] width 551 height 20
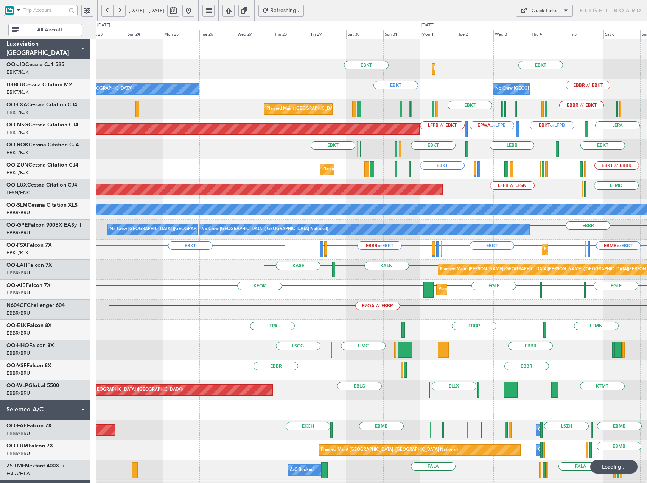
click at [380, 281] on div "EBKT EBKT Planned Maint Kortrijk-Wevelgem EBKT EBBR // EBKT No Crew Brussels (B…" at bounding box center [371, 290] width 551 height 502
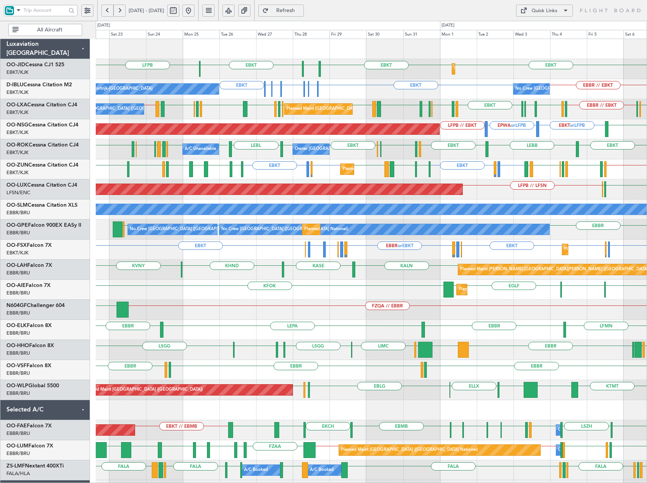
click at [216, 313] on div "EBKT EBKT LFPB EGNT EBKT Planned Maint Kortrijk-Wevelgem Planned Maint Paris (L…" at bounding box center [371, 300] width 551 height 522
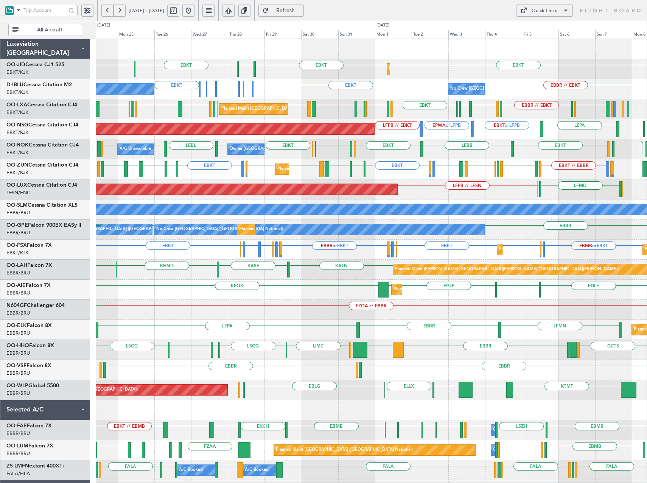
click at [438, 299] on div "Planned Maint London (Farnborough) KFOK EGLF EGLF EBBR EGLF" at bounding box center [371, 290] width 551 height 20
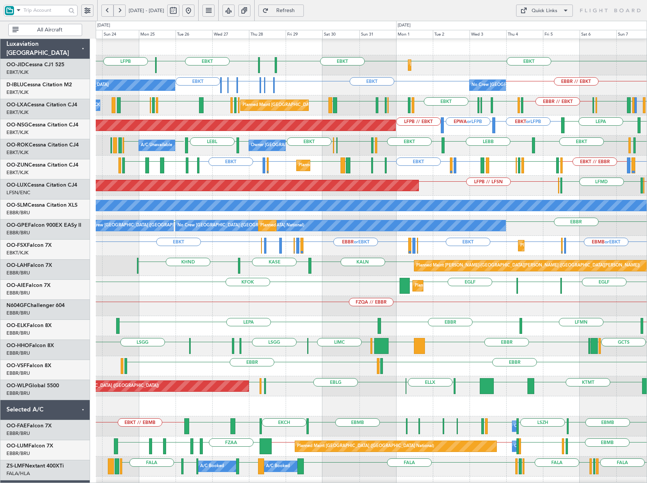
scroll to position [4, 0]
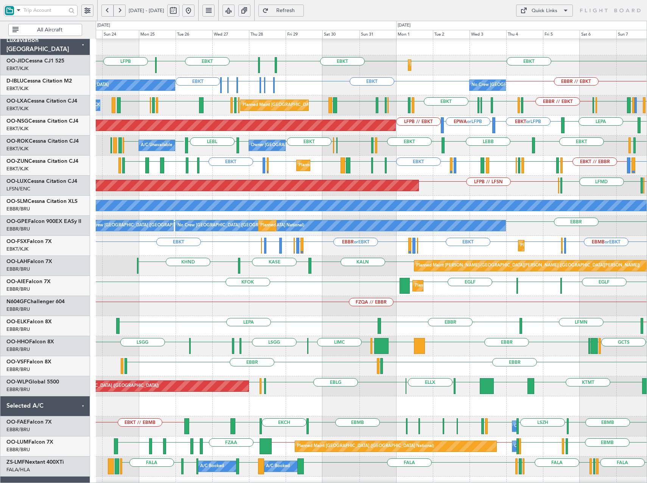
click at [278, 269] on div "Planned Maint Alton-st Louis (St Louis Regl) KASE KALN KHND" at bounding box center [371, 266] width 551 height 20
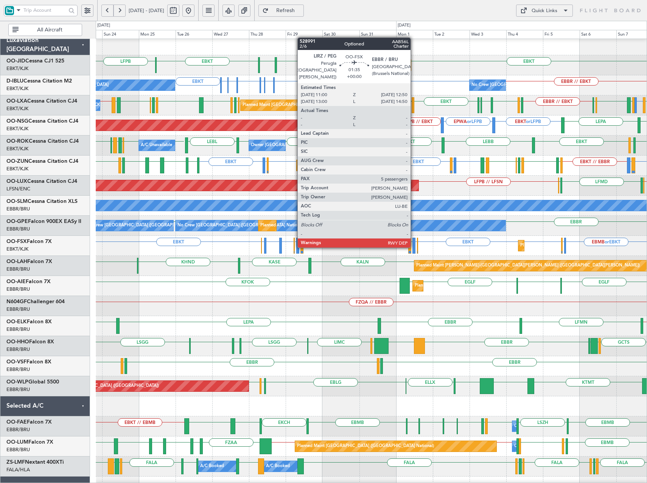
click at [414, 247] on div at bounding box center [414, 246] width 3 height 16
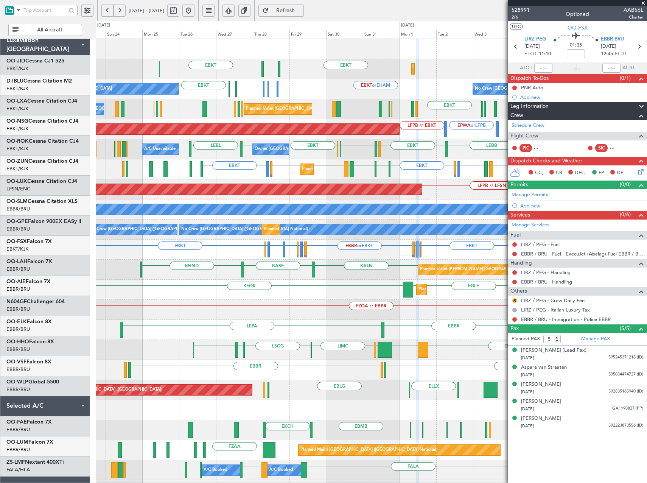
scroll to position [0, 0]
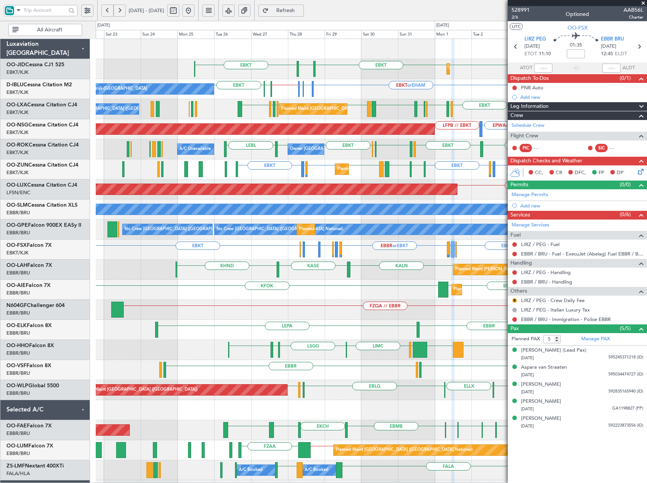
click at [349, 115] on div "EBKT EBKT EGNT EBKT Planned Maint Kortrijk-Wevelgem Planned Maint Paris (Le Bou…" at bounding box center [371, 300] width 551 height 522
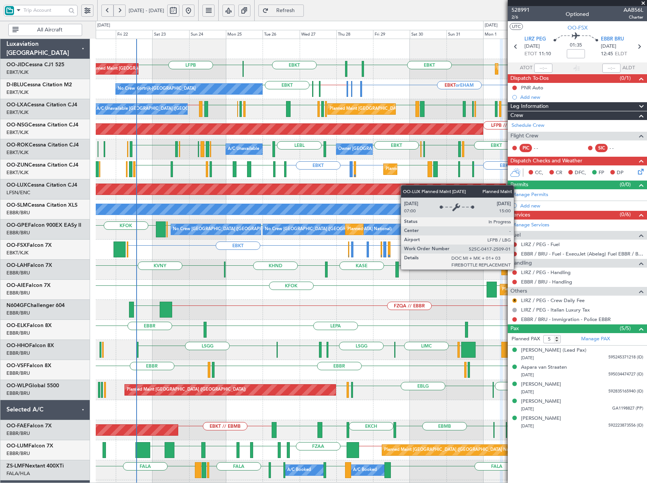
click at [304, 187] on div "Planned Maint Kortrijk-Wevelgem EBKT LFPB EBKT EGNT EBKT Planned Maint Paris (L…" at bounding box center [371, 300] width 551 height 522
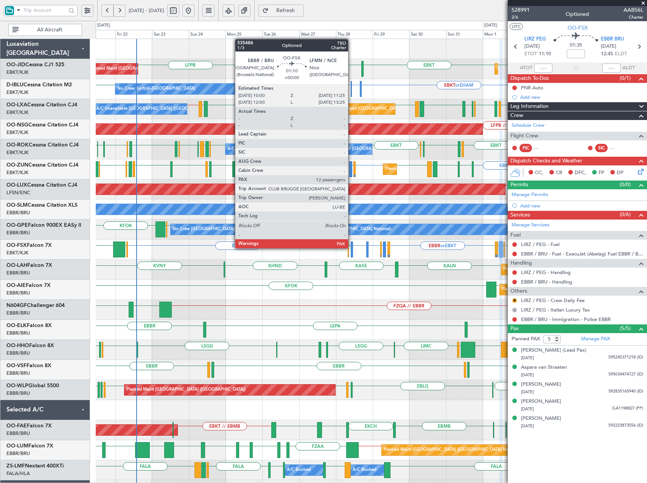
click at [352, 248] on div at bounding box center [352, 249] width 2 height 16
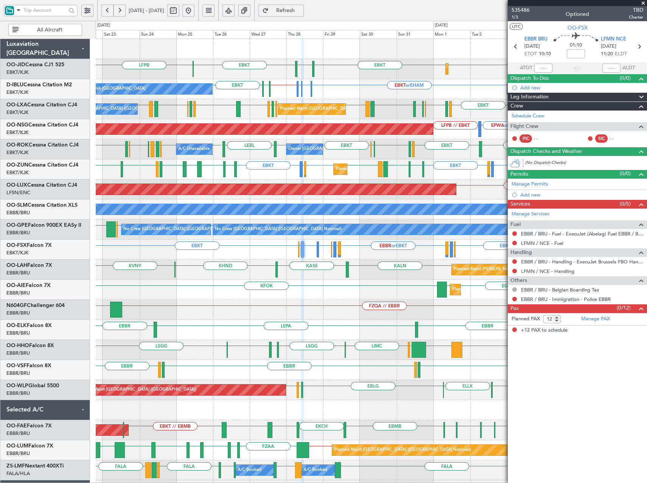
click at [643, 2] on span at bounding box center [644, 3] width 8 height 7
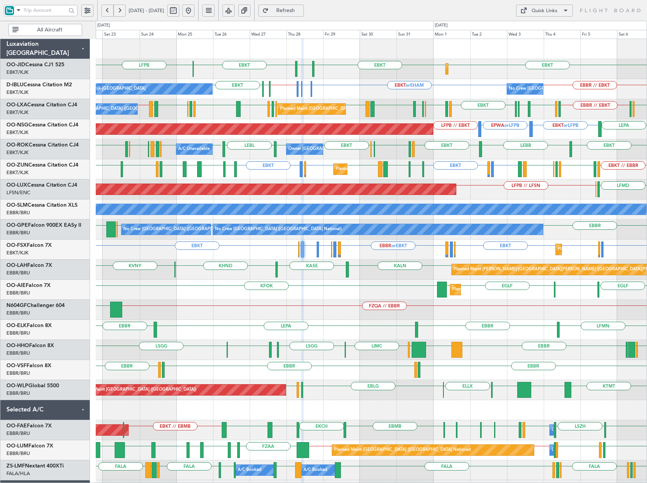
type input "0"
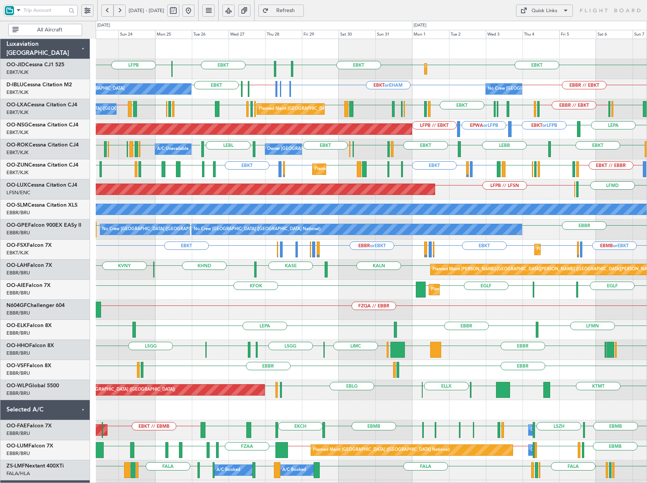
click at [305, 176] on div "LESO or EBKT LFMD or EBKT EBKT EBKT LFMD or EBKT EBKT EKEB EBKT LEBZ EBKT LOWS …" at bounding box center [371, 169] width 551 height 20
click at [179, 12] on button at bounding box center [173, 11] width 12 height 12
select select "8"
select select "2025"
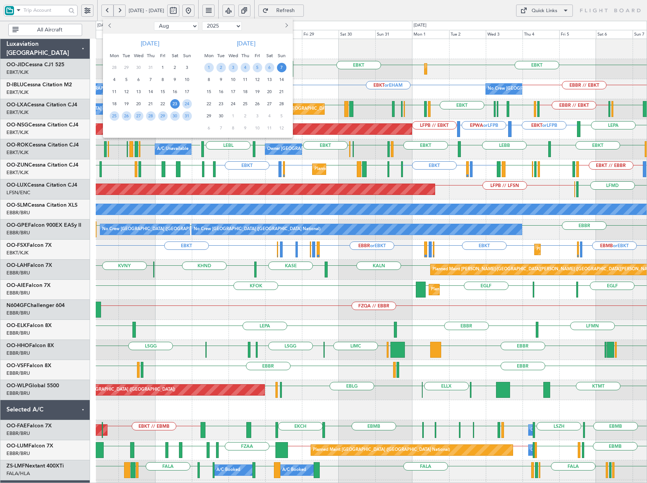
click at [285, 25] on span "Next month" at bounding box center [285, 25] width 5 height 5
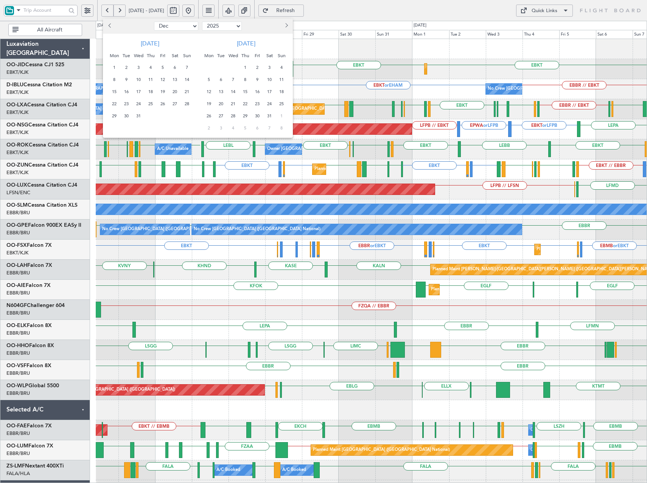
select select "1"
select select "2026"
click at [285, 25] on span "Next month" at bounding box center [285, 25] width 5 height 5
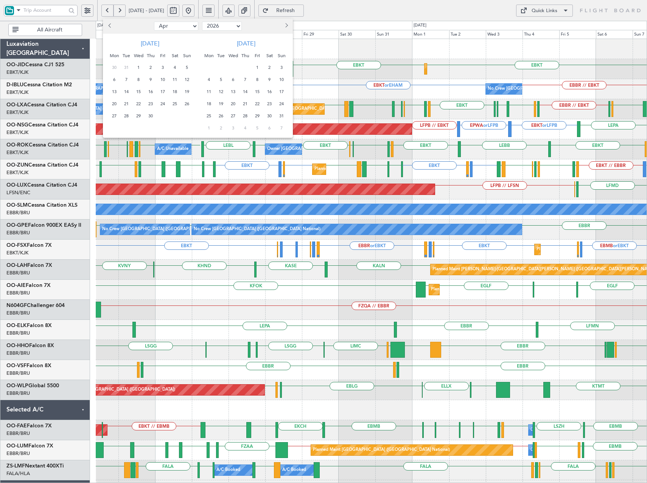
click at [285, 25] on span "Next month" at bounding box center [285, 25] width 5 height 5
click at [111, 22] on button "Previous month" at bounding box center [110, 26] width 8 height 12
select select "5"
click at [166, 65] on span "1" at bounding box center [162, 67] width 9 height 9
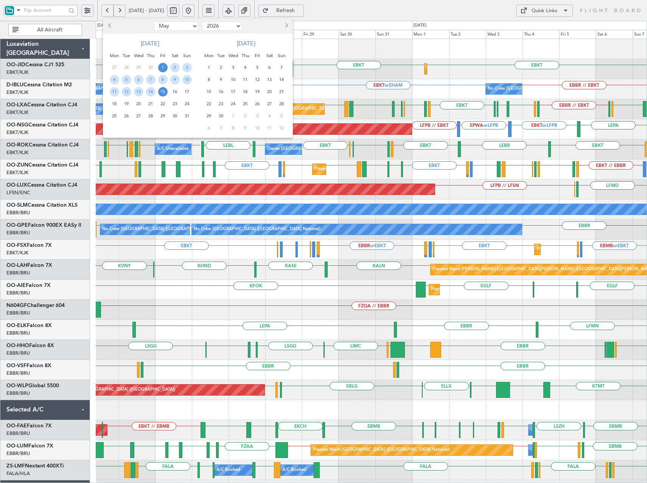
drag, startPoint x: 165, startPoint y: 90, endPoint x: 181, endPoint y: 96, distance: 17.2
click at [164, 90] on span "15" at bounding box center [162, 91] width 9 height 9
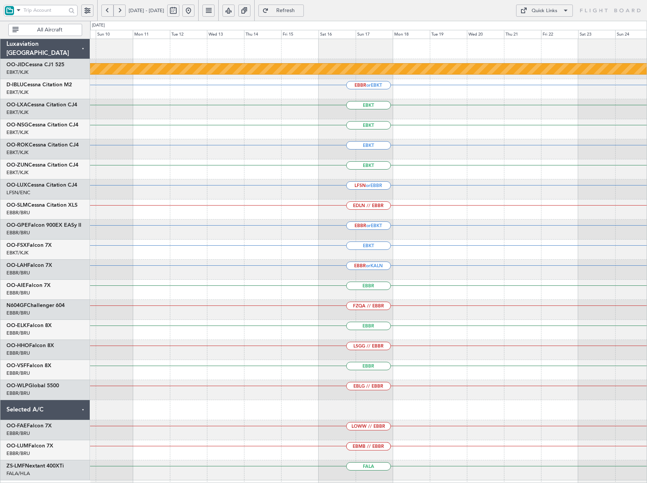
click at [245, 151] on div "EBKT" at bounding box center [368, 149] width 557 height 20
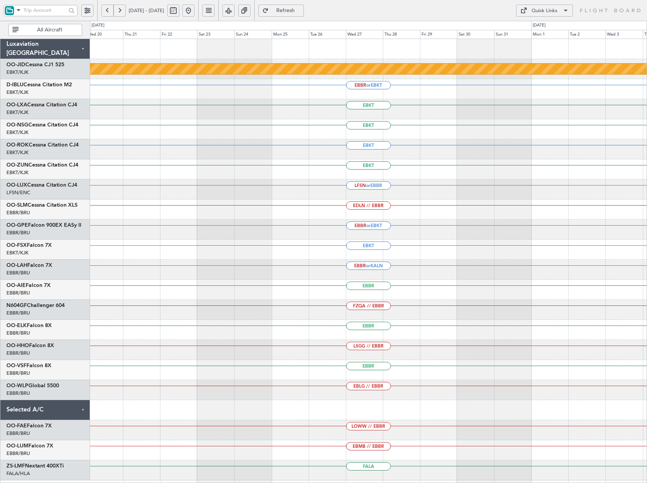
drag, startPoint x: 215, startPoint y: 10, endPoint x: 225, endPoint y: 33, distance: 24.8
click at [233, 39] on fb-flight-board "20 May 2026 - 04 Jun 2026 Refresh Quick Links All Aircraft null Kortrijk-Wevelg…" at bounding box center [323, 246] width 647 height 474
click at [195, 8] on button at bounding box center [188, 11] width 12 height 12
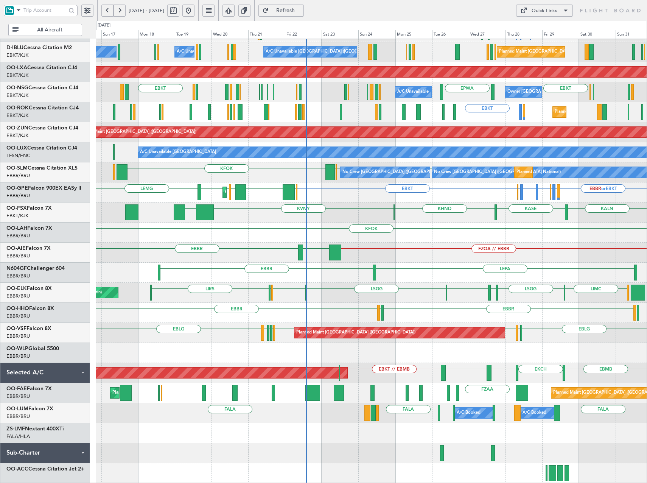
scroll to position [57, 0]
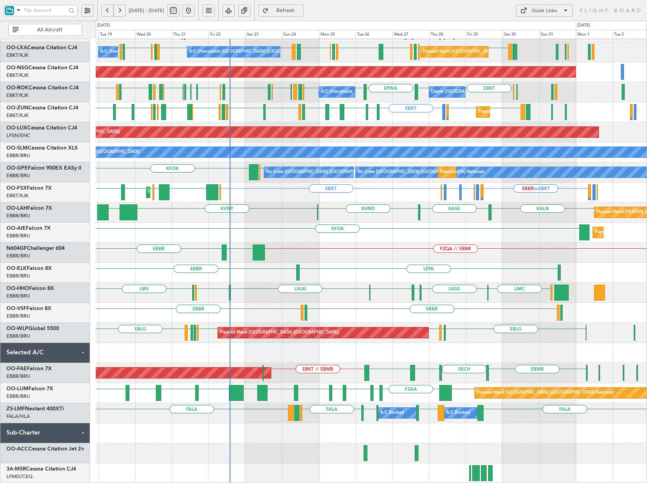
click at [377, 376] on div "EBKT or EHAM EDVK or EHAM EDDF or EHAM EHAM // EBKT EBKT EBKT EGJJ ELLX EBKT No…" at bounding box center [371, 233] width 551 height 502
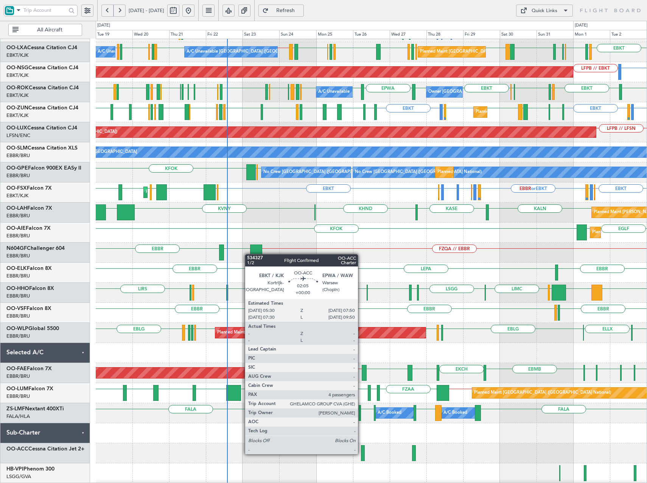
click at [361, 453] on div at bounding box center [363, 453] width 4 height 16
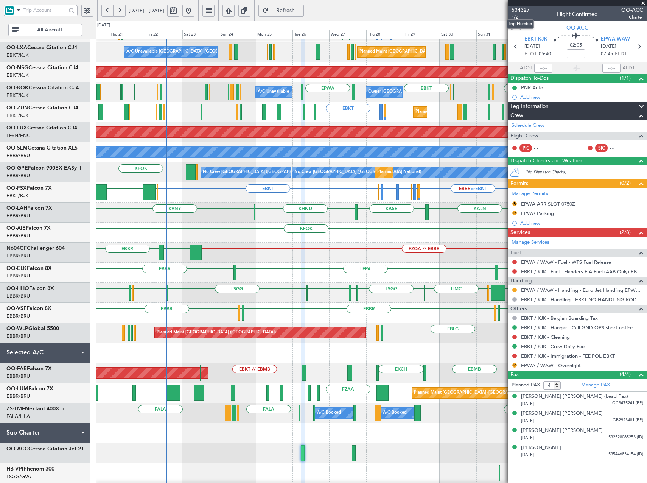
click at [522, 11] on span "534327" at bounding box center [521, 10] width 18 height 8
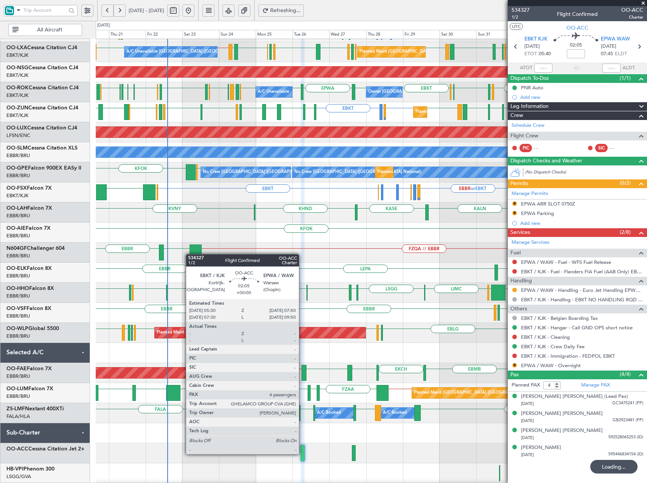
click at [302, 453] on div at bounding box center [303, 453] width 4 height 16
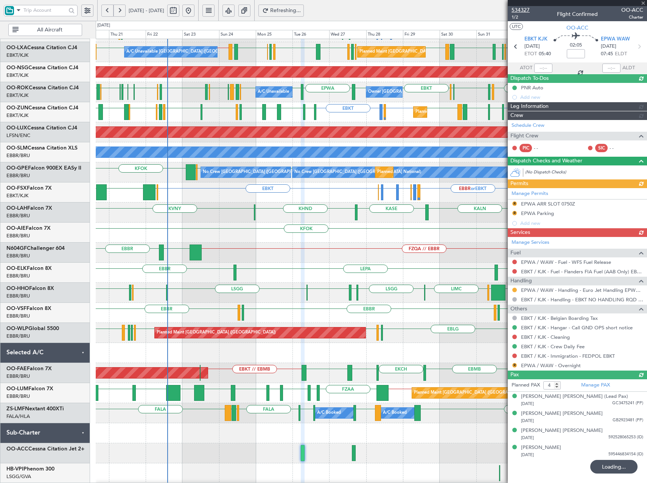
click at [516, 12] on span "534327" at bounding box center [521, 10] width 18 height 8
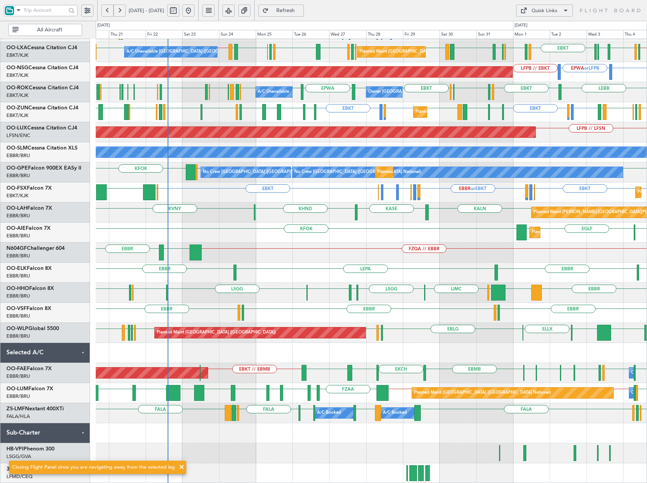
scroll to position [0, 0]
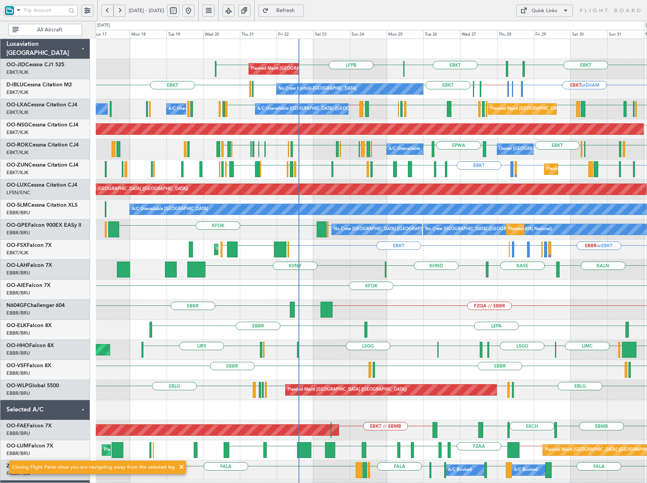
click at [346, 355] on div "EBKT EGNT EBKT LFPB LFPB Planned Maint Paris (Le Bourget) Planned Maint Kortrij…" at bounding box center [371, 290] width 551 height 502
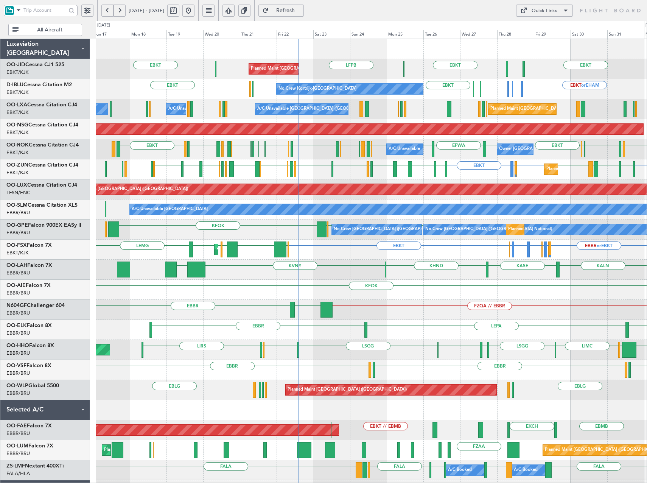
click at [547, 12] on div "Quick Links" at bounding box center [545, 11] width 26 height 8
click at [549, 27] on button "Trip Builder" at bounding box center [544, 29] width 57 height 18
click at [179, 9] on button at bounding box center [173, 11] width 12 height 12
select select "8"
select select "2025"
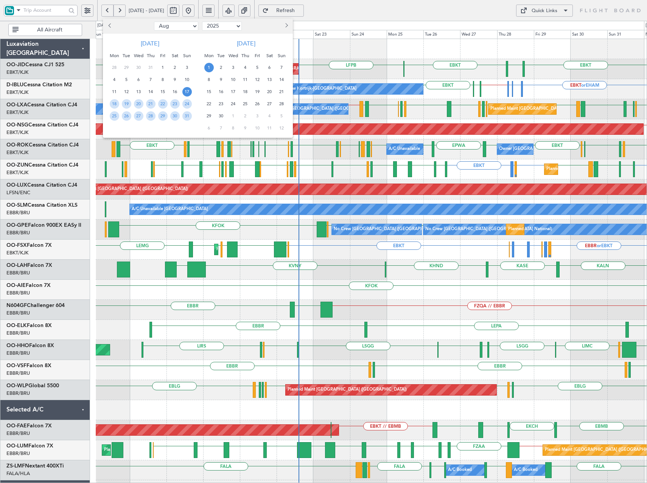
drag, startPoint x: 172, startPoint y: 24, endPoint x: 171, endPoint y: 30, distance: 5.4
click at [172, 24] on select "Jan Feb Mar Apr May Jun Jul Aug Sep Oct Nov Dec" at bounding box center [176, 26] width 44 height 9
select select "5"
click at [154, 22] on select "Jan Feb Mar Apr May Jun Jul Aug Sep Oct Nov Dec" at bounding box center [176, 26] width 44 height 9
click at [208, 26] on select "2015 2016 2017 2018 2019 2020 2021 2022 2023 2024 2025 2026 2027 2028 2029 2030…" at bounding box center [222, 26] width 40 height 9
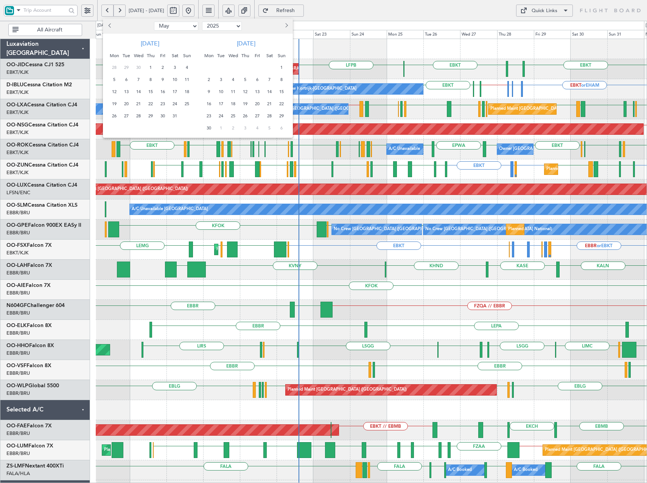
select select "2026"
click at [202, 22] on select "2015 2016 2017 2018 2019 2020 2021 2022 2023 2024 2025 2026 2027 2028 2029 2030…" at bounding box center [222, 26] width 40 height 9
click at [163, 68] on span "1" at bounding box center [162, 67] width 9 height 9
click at [165, 93] on span "15" at bounding box center [162, 91] width 9 height 9
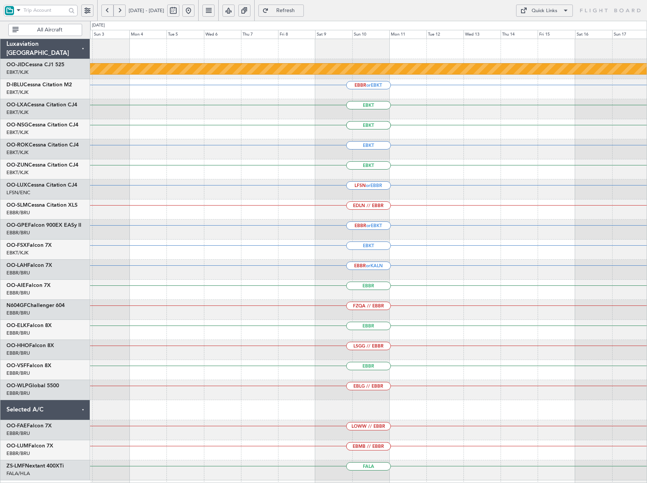
click at [48, 140] on div "null Kortrijk-Wevelgem EBBR or EBKT EBKT EBKT EBKT EBKT EBKT LFSN or EBBR EDLN …" at bounding box center [323, 252] width 647 height 462
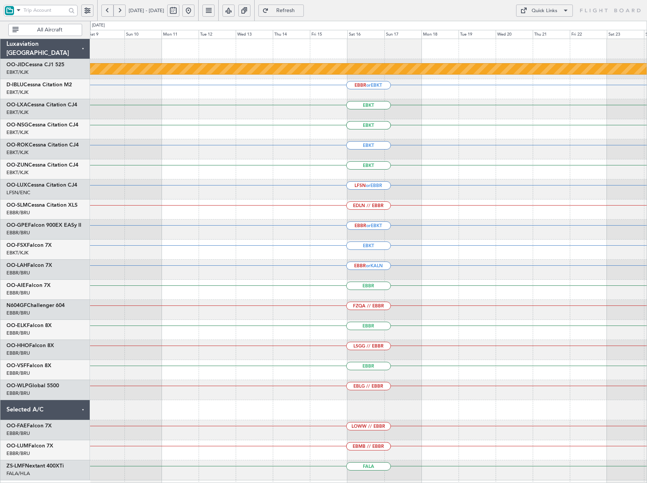
click at [266, 167] on div "null Kortrijk-Wevelgem EBBR or EBKT EBKT EBKT EBKT EBKT EBKT LFSN or EBBR EDLN …" at bounding box center [368, 259] width 557 height 441
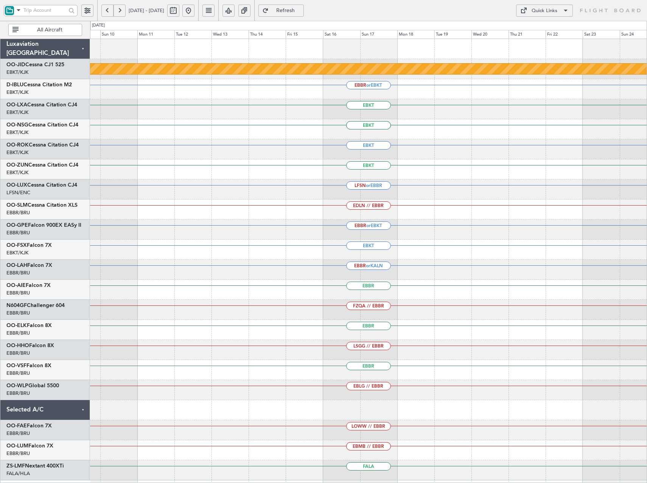
click at [261, 154] on div "EBKT" at bounding box center [368, 149] width 557 height 20
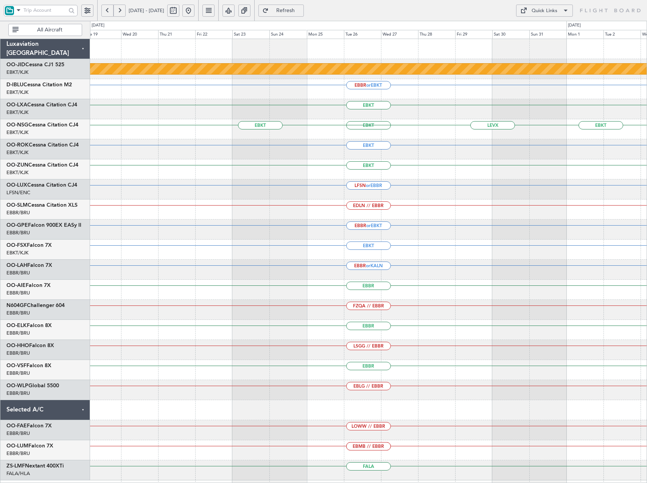
click at [437, 145] on div "EBKT" at bounding box center [368, 149] width 557 height 20
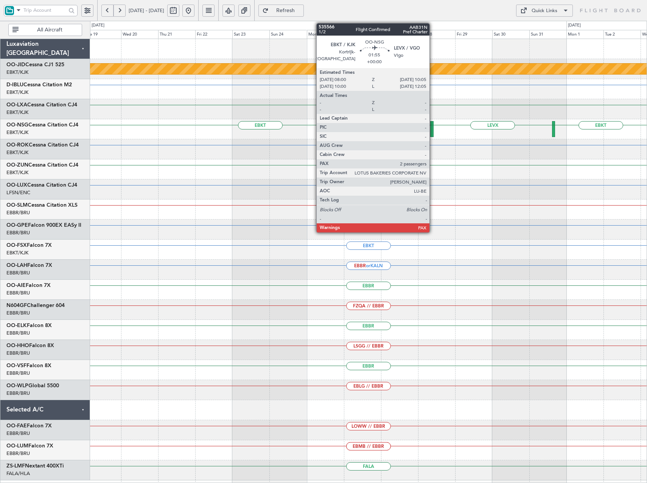
click at [433, 131] on div at bounding box center [431, 129] width 3 height 16
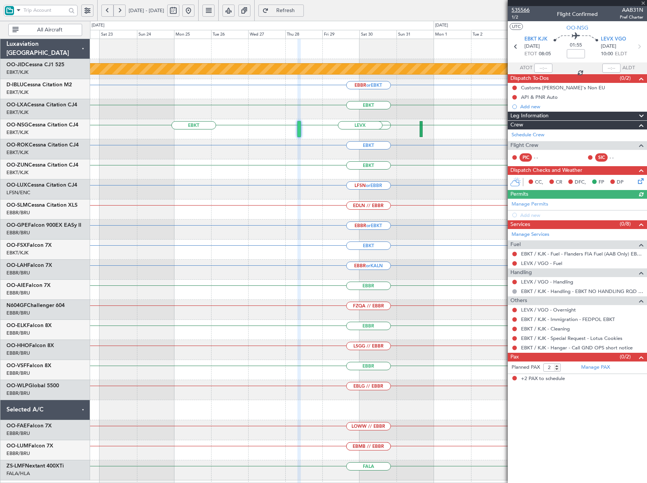
click at [522, 9] on span "535566" at bounding box center [521, 10] width 18 height 8
click at [36, 126] on link "OO-NSG Cessna Citation CJ4" at bounding box center [42, 124] width 72 height 5
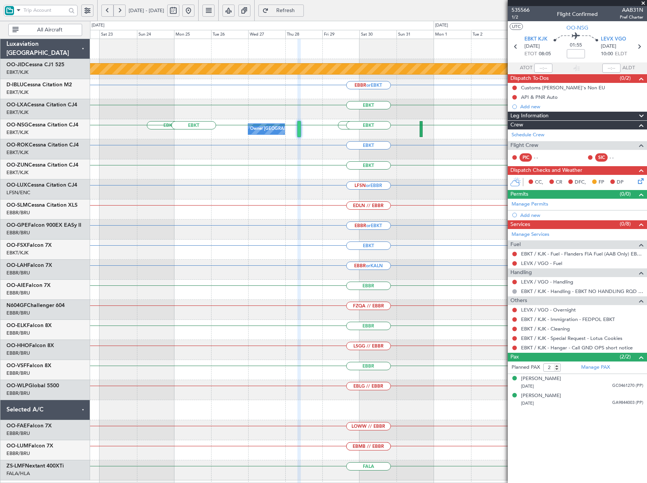
click at [195, 11] on button at bounding box center [188, 11] width 12 height 12
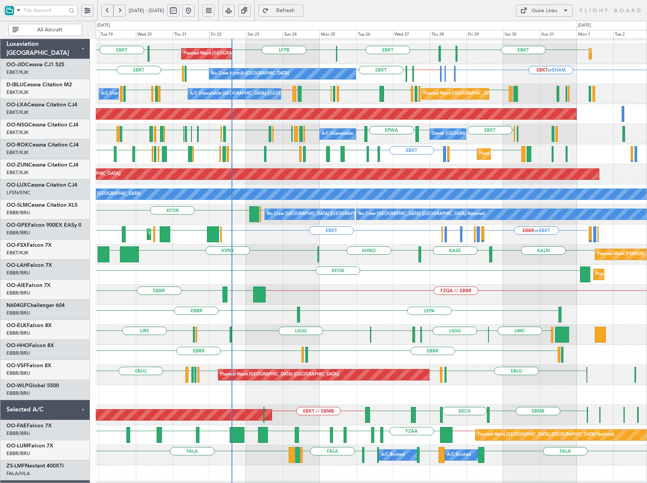
click at [350, 257] on div "KASE KHND KVNY EBBR KALN Planned Maint Alton-st Louis (St Louis Regl)" at bounding box center [371, 255] width 551 height 20
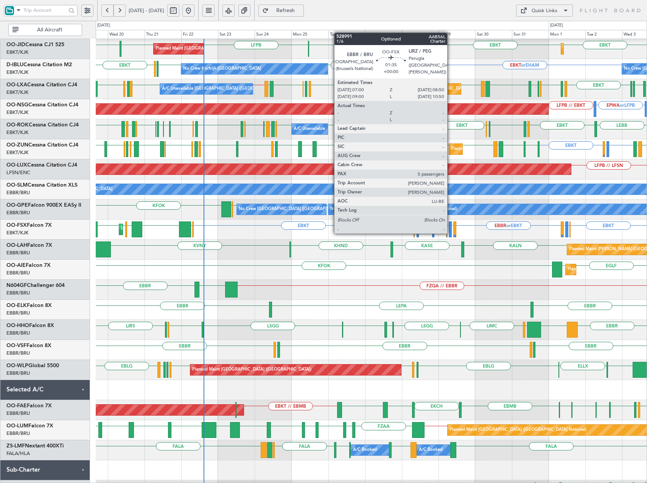
click at [451, 232] on div at bounding box center [450, 229] width 3 height 16
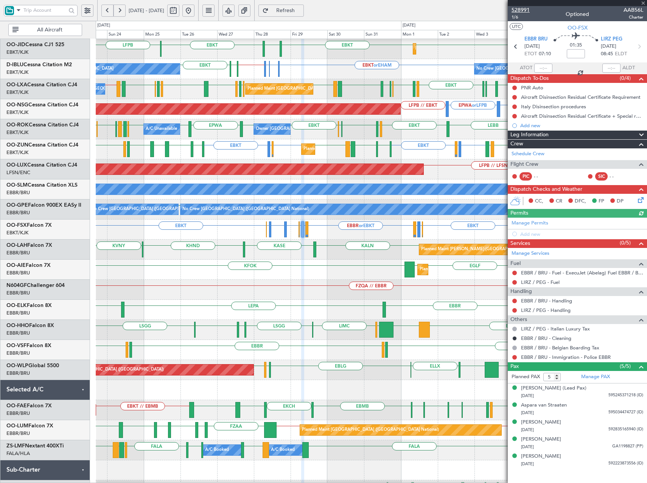
click at [523, 12] on span "528991" at bounding box center [521, 10] width 18 height 8
